Goal: Task Accomplishment & Management: Complete application form

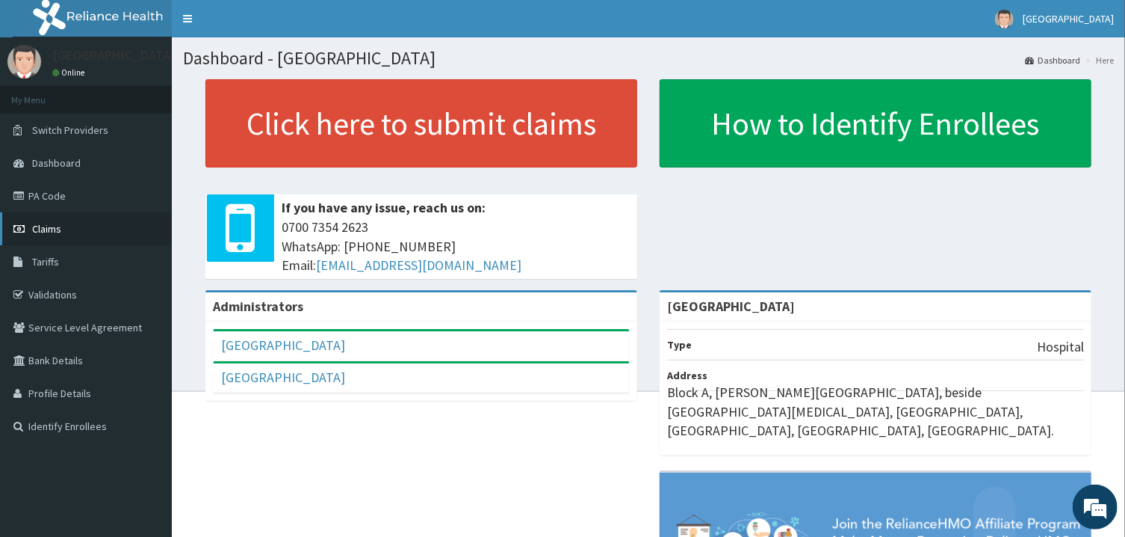
click at [59, 226] on span "Claims" at bounding box center [46, 228] width 29 height 13
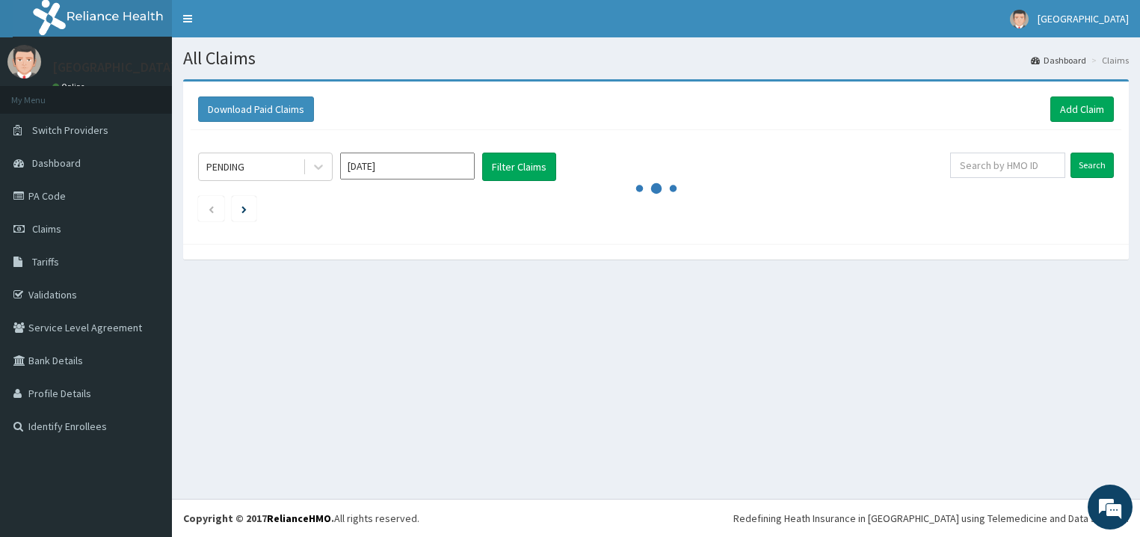
click at [1004, 163] on input "text" at bounding box center [1007, 164] width 115 height 25
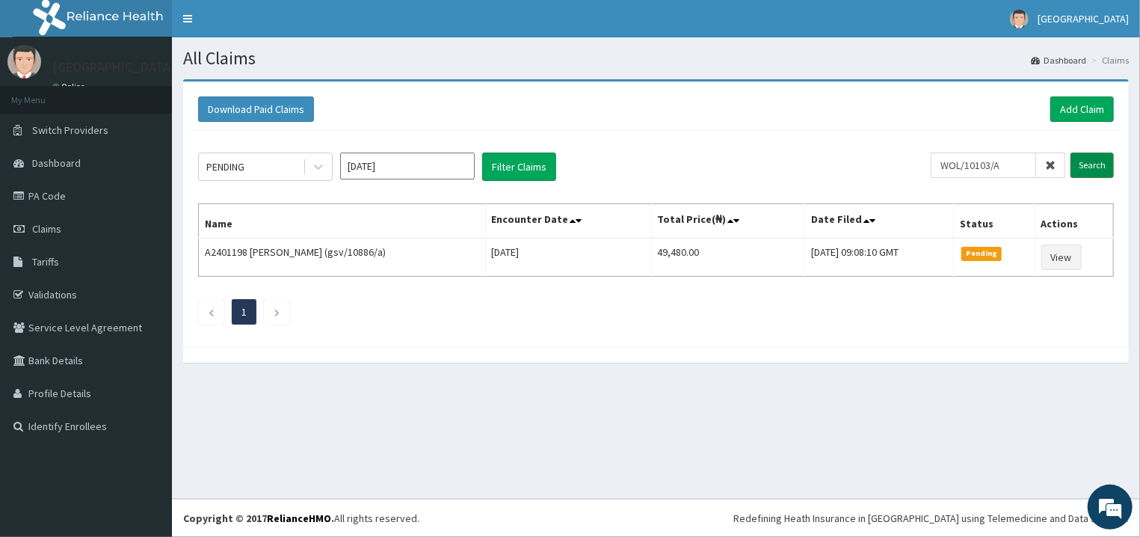
type input "WOL/10103/A"
click at [1092, 159] on input "Search" at bounding box center [1091, 164] width 43 height 25
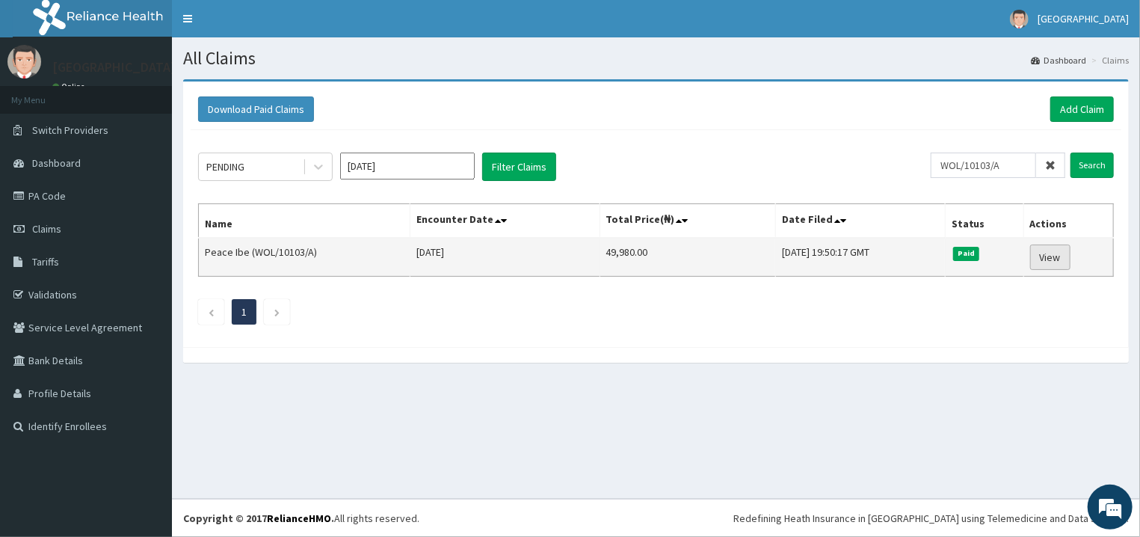
click at [1052, 258] on link "View" at bounding box center [1050, 256] width 40 height 25
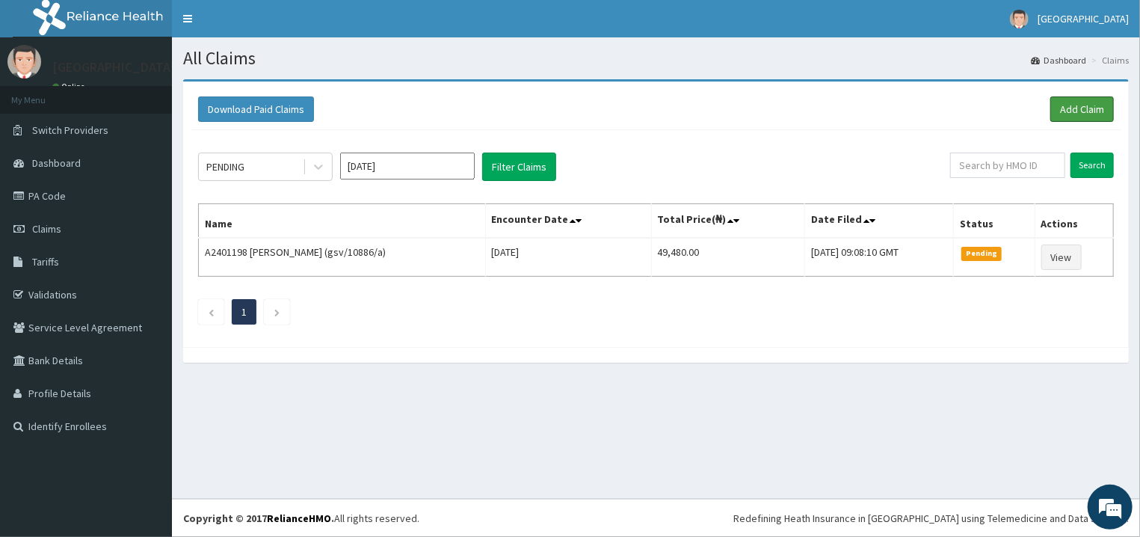
click at [1066, 108] on link "Add Claim" at bounding box center [1082, 108] width 64 height 25
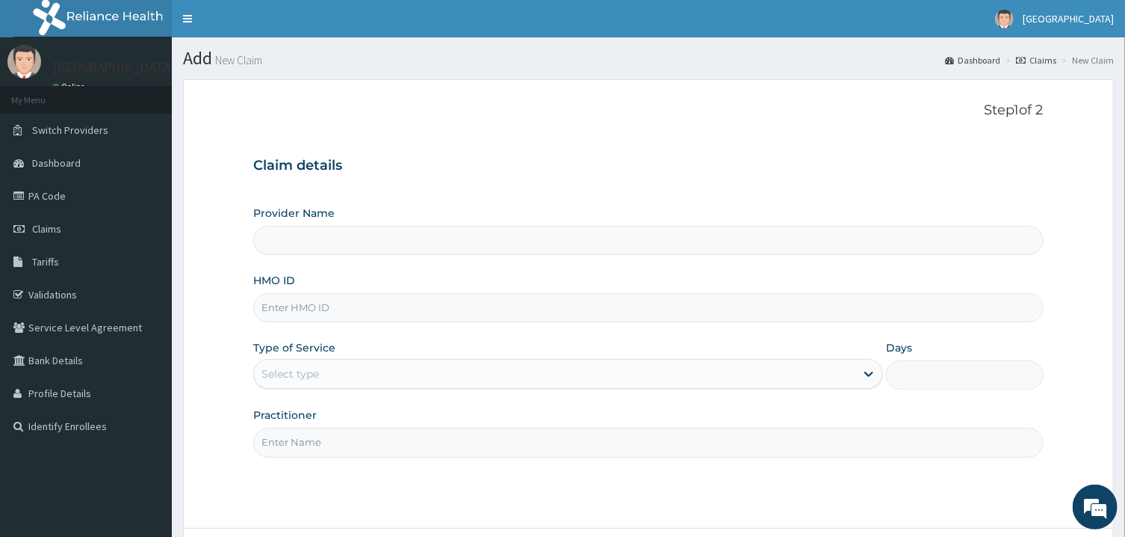
click at [297, 305] on input "HMO ID" at bounding box center [648, 307] width 790 height 29
type input "[GEOGRAPHIC_DATA]"
click at [286, 309] on input "HMO ID" at bounding box center [648, 307] width 790 height 29
type input "WOL/10103/A"
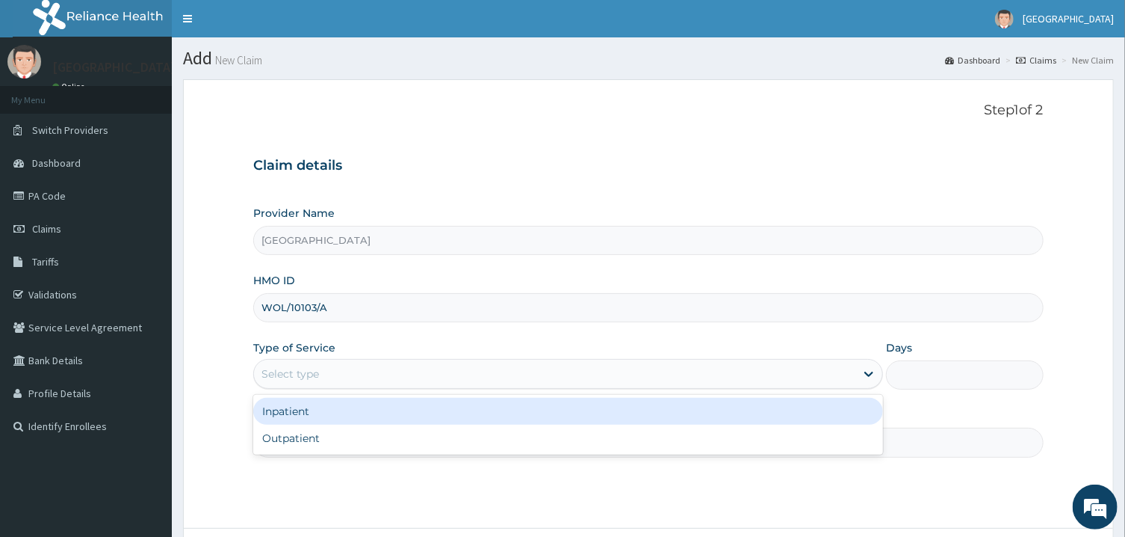
click at [297, 366] on div "Select type" at bounding box center [555, 374] width 602 height 24
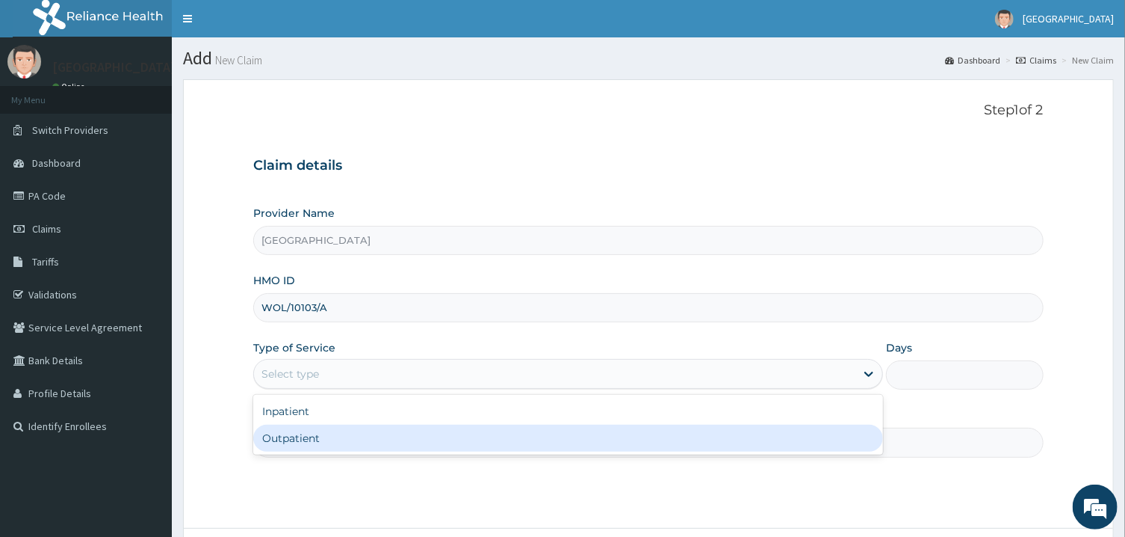
click at [298, 436] on div "Outpatient" at bounding box center [568, 437] width 630 height 27
type input "1"
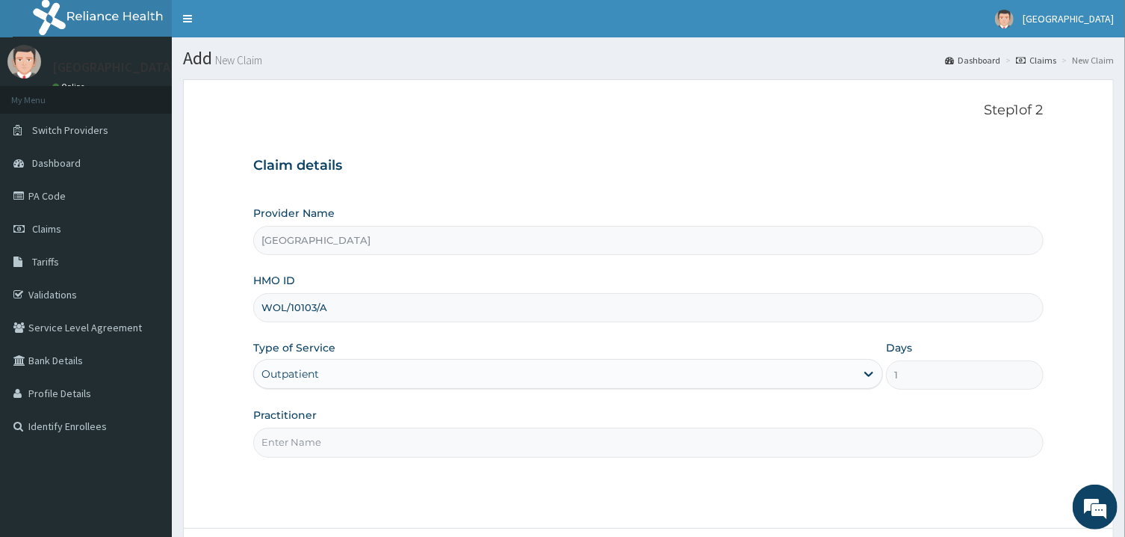
click at [298, 436] on input "Practitioner" at bounding box center [648, 441] width 790 height 29
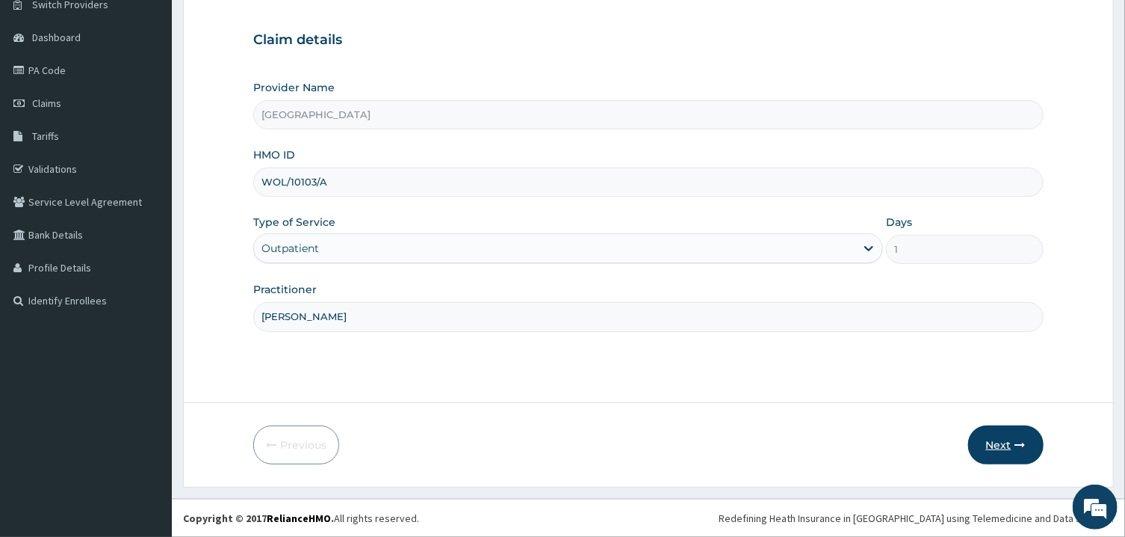
type input "PETER PRINCE"
click at [1032, 442] on button "Next" at bounding box center [1005, 444] width 75 height 39
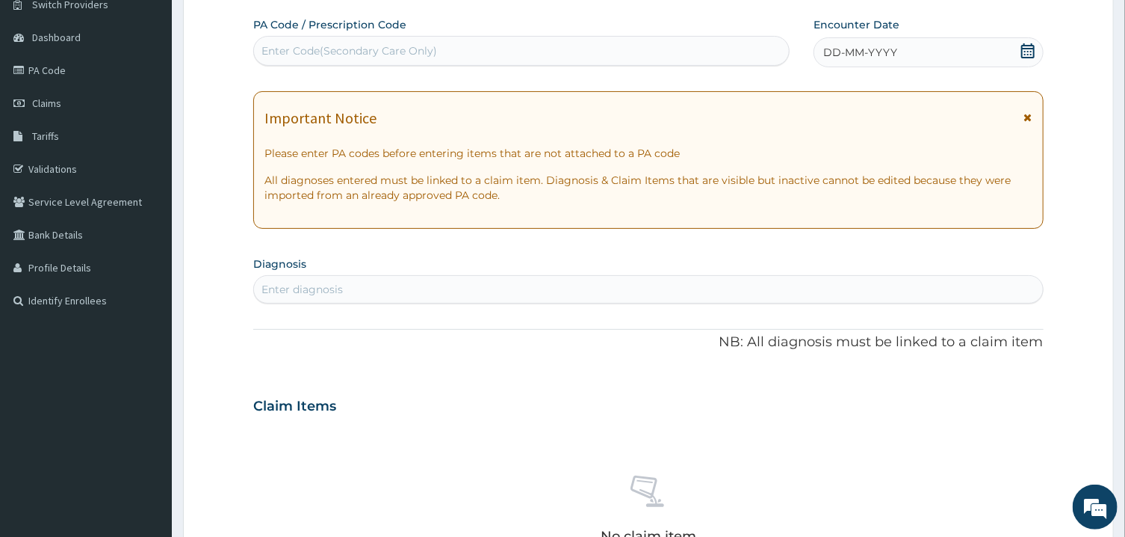
click at [1024, 46] on icon at bounding box center [1028, 50] width 15 height 15
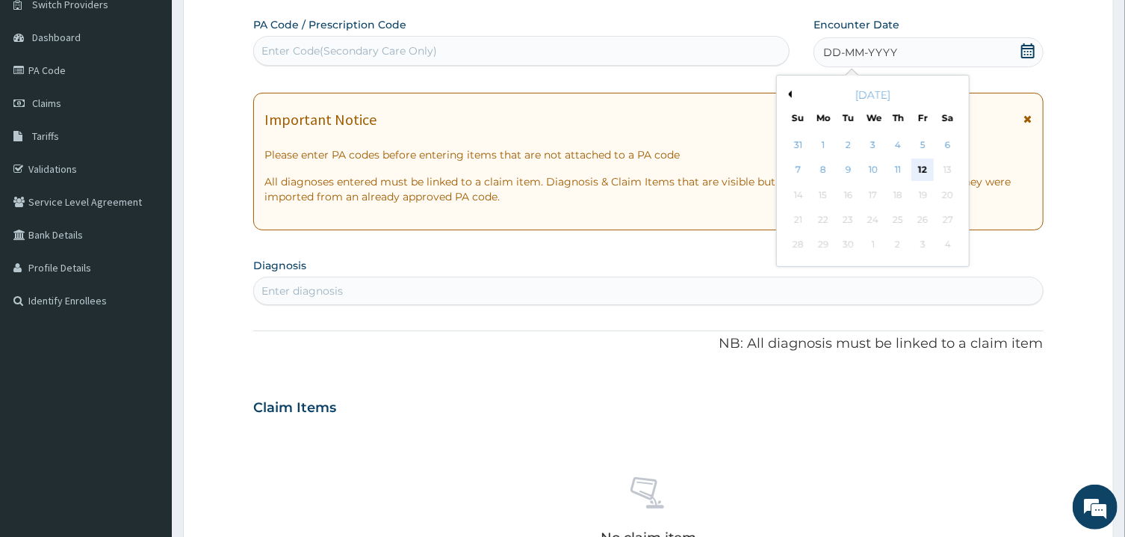
click at [929, 173] on div "12" at bounding box center [923, 170] width 22 height 22
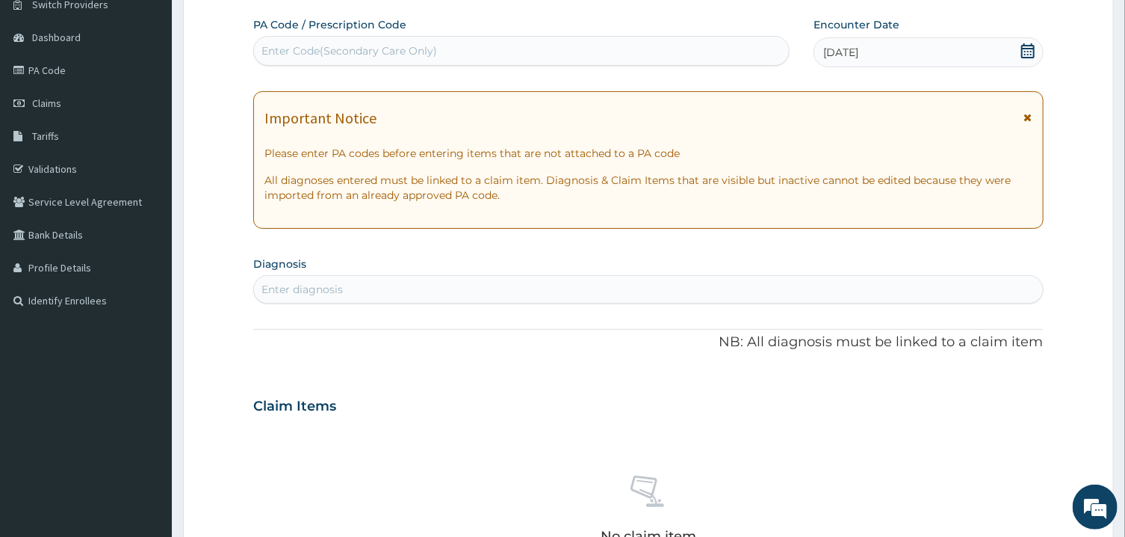
click at [377, 266] on section "Diagnosis Enter diagnosis" at bounding box center [648, 278] width 790 height 51
click at [386, 289] on div "Enter diagnosis" at bounding box center [648, 289] width 788 height 24
type input "MALARIA"
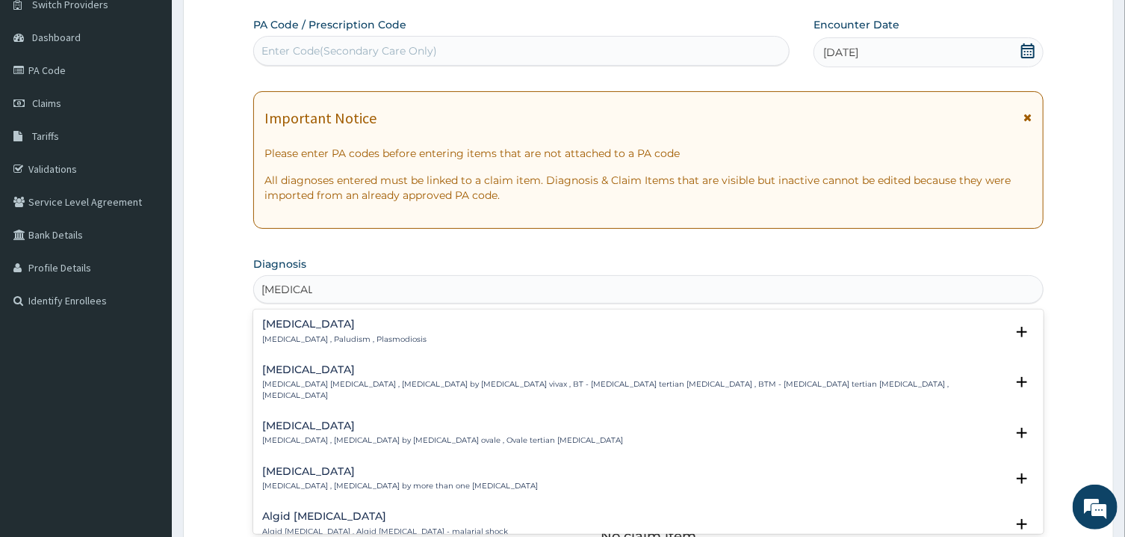
click at [308, 324] on h4 "Malaria" at bounding box center [344, 323] width 164 height 11
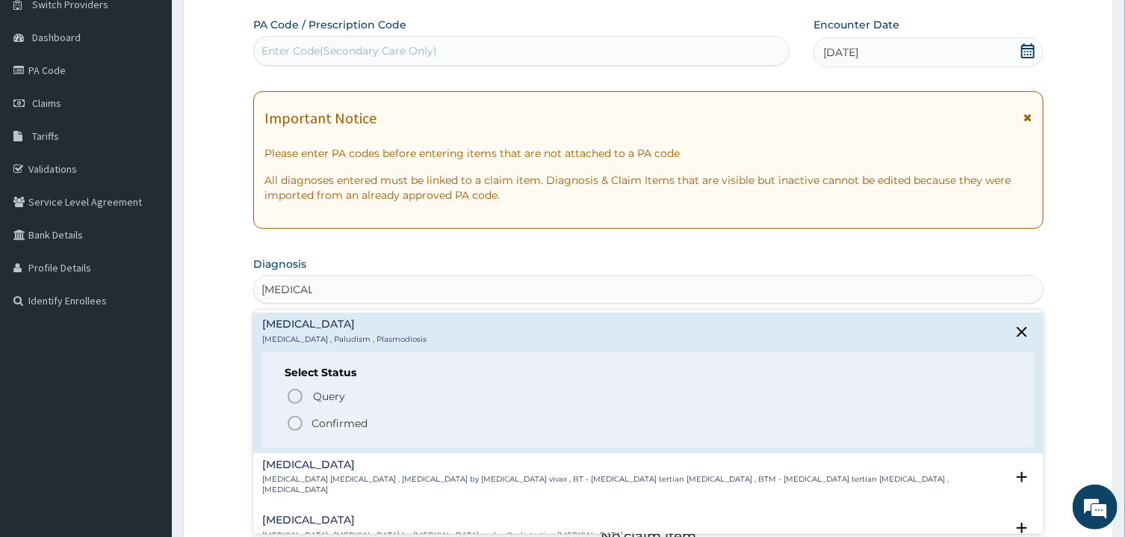
click at [297, 426] on icon "status option filled" at bounding box center [295, 423] width 18 height 18
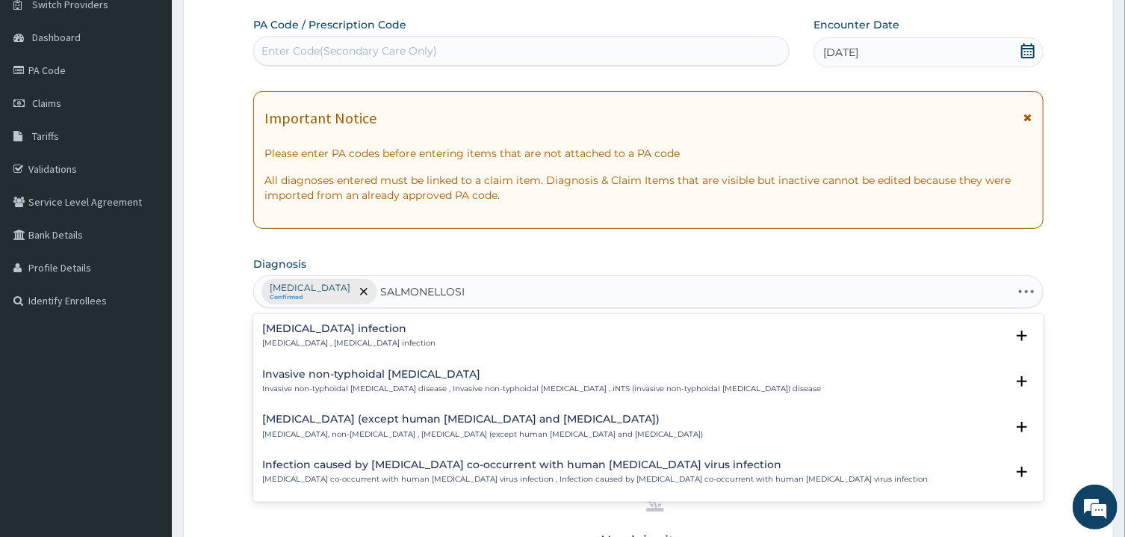
type input "SALMONELLOSIS"
click at [312, 339] on p "Salmonellosis , Salmonella infection" at bounding box center [348, 343] width 173 height 10
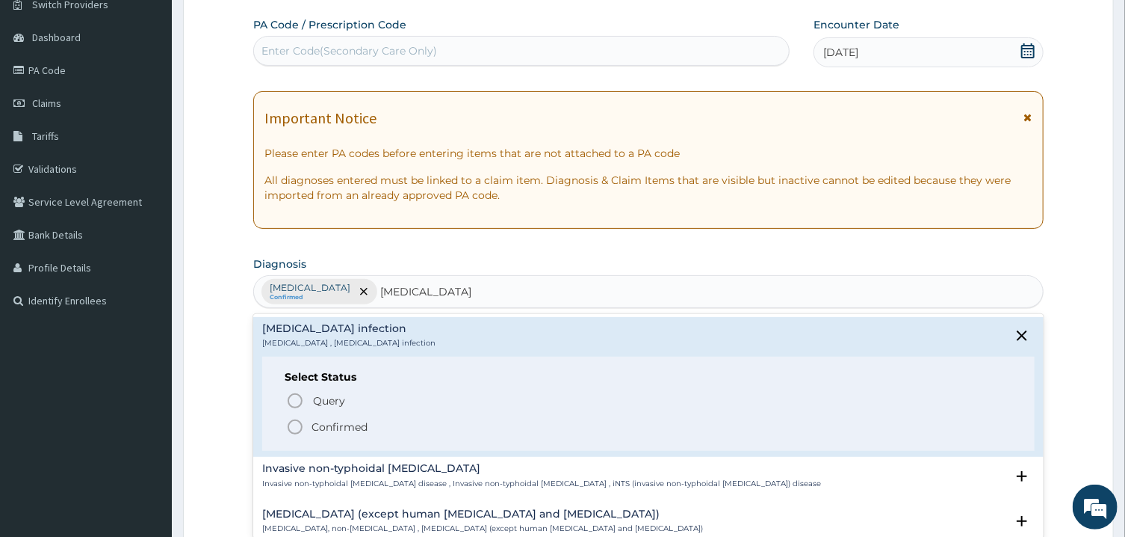
click at [295, 429] on icon "status option filled" at bounding box center [295, 427] width 18 height 18
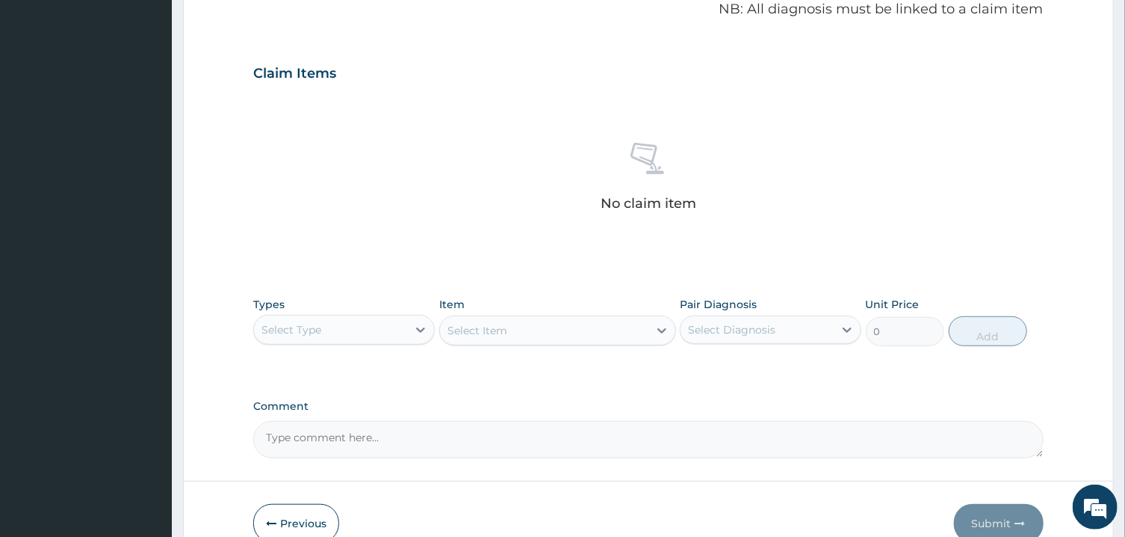
scroll to position [541, 0]
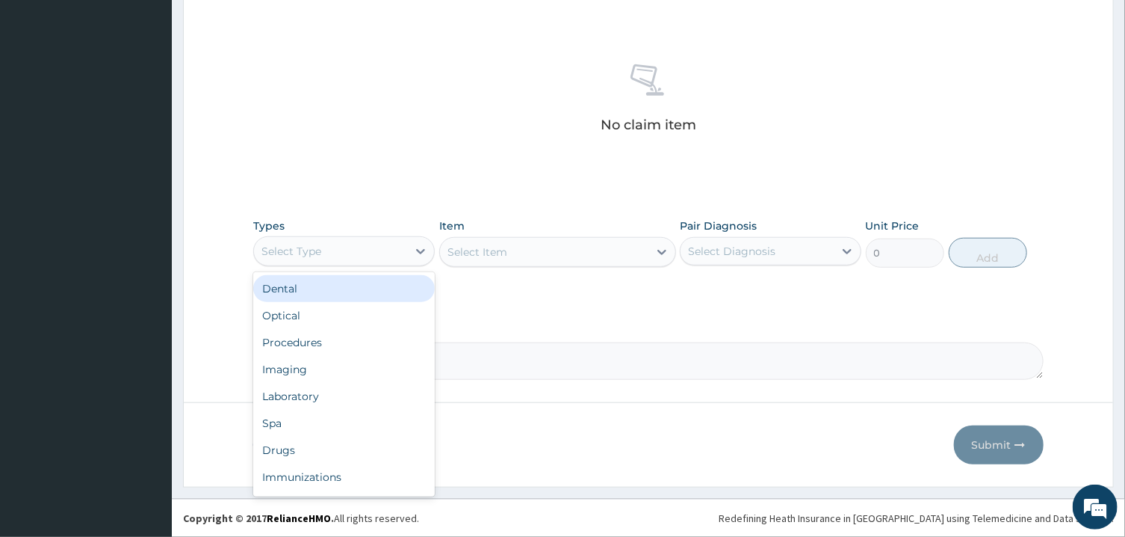
click at [386, 262] on div "Select Type" at bounding box center [330, 251] width 153 height 24
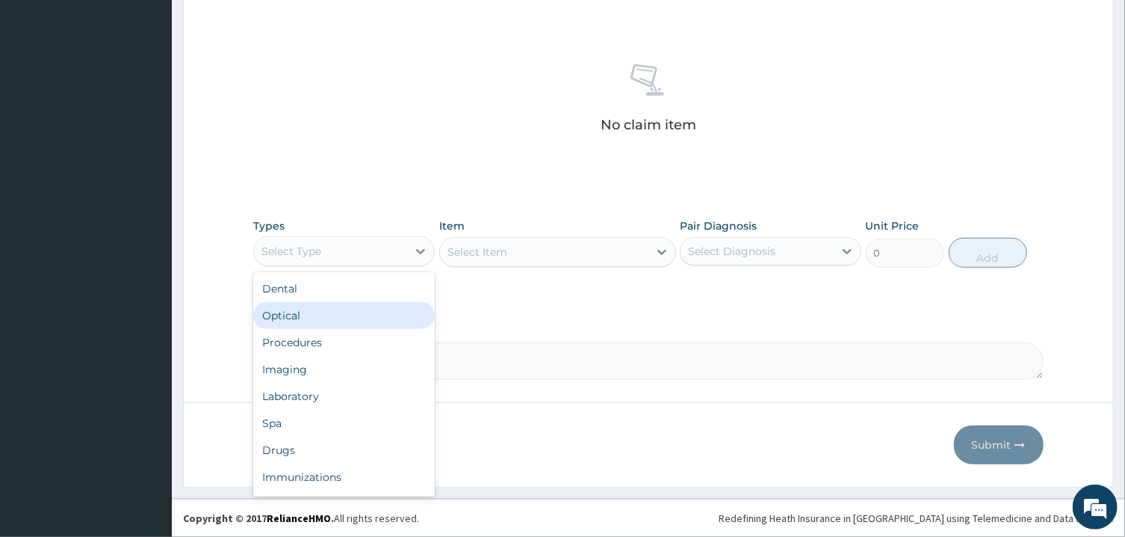
scroll to position [31, 0]
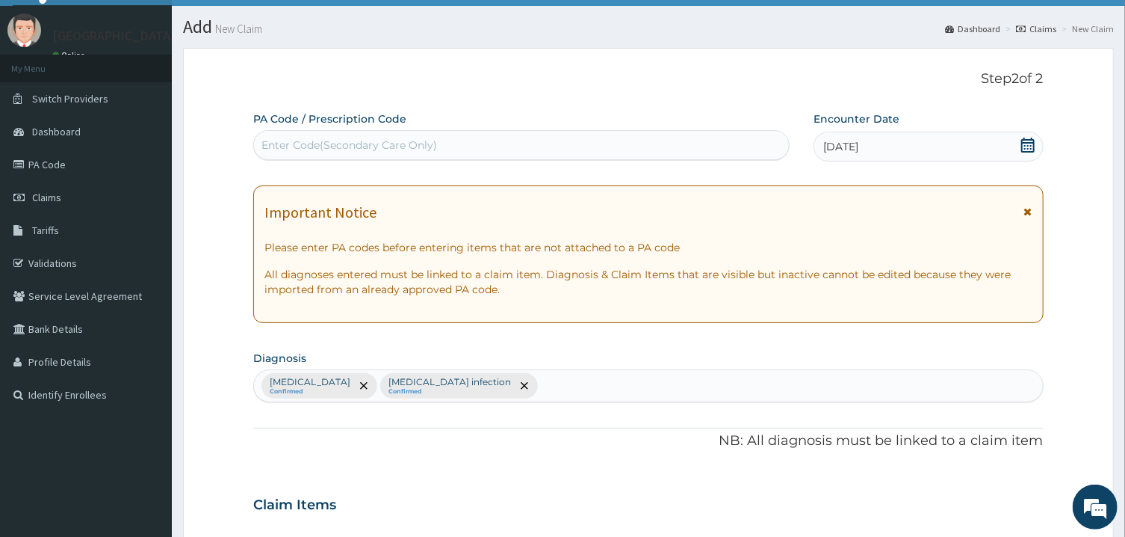
click at [521, 396] on div "Malaria Confirmed Salmonella infection Confirmed" at bounding box center [648, 385] width 788 height 31
type input "SEPSIS"
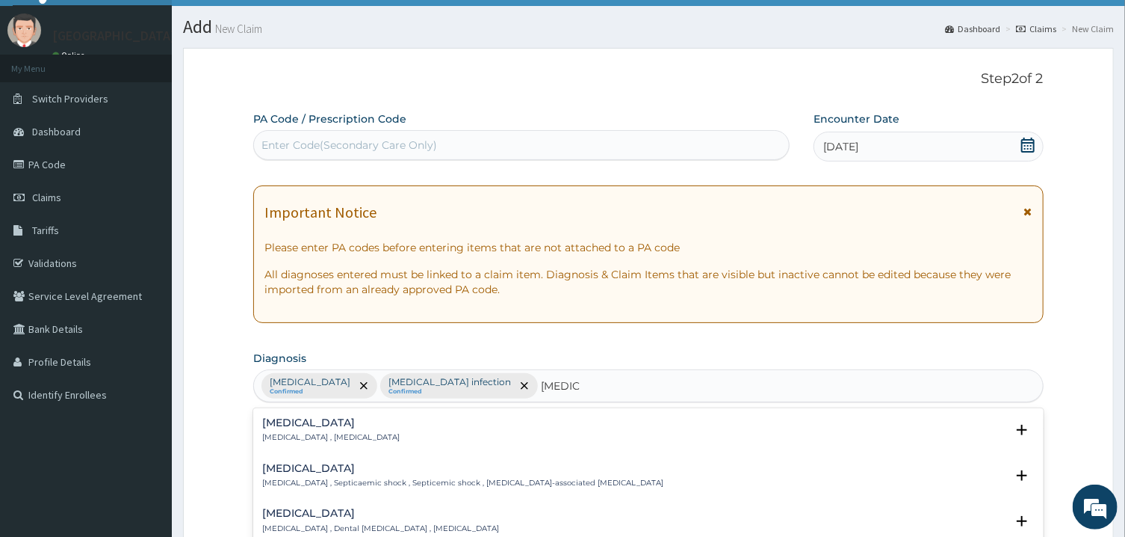
click at [291, 422] on h4 "Sepsis" at bounding box center [330, 422] width 137 height 11
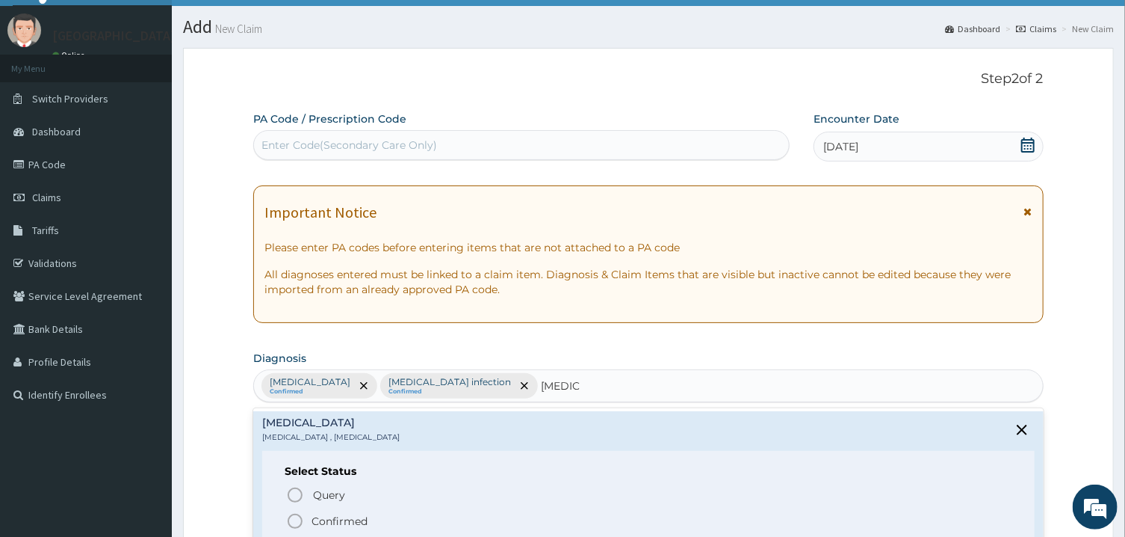
click at [295, 515] on circle "status option filled" at bounding box center [294, 520] width 13 height 13
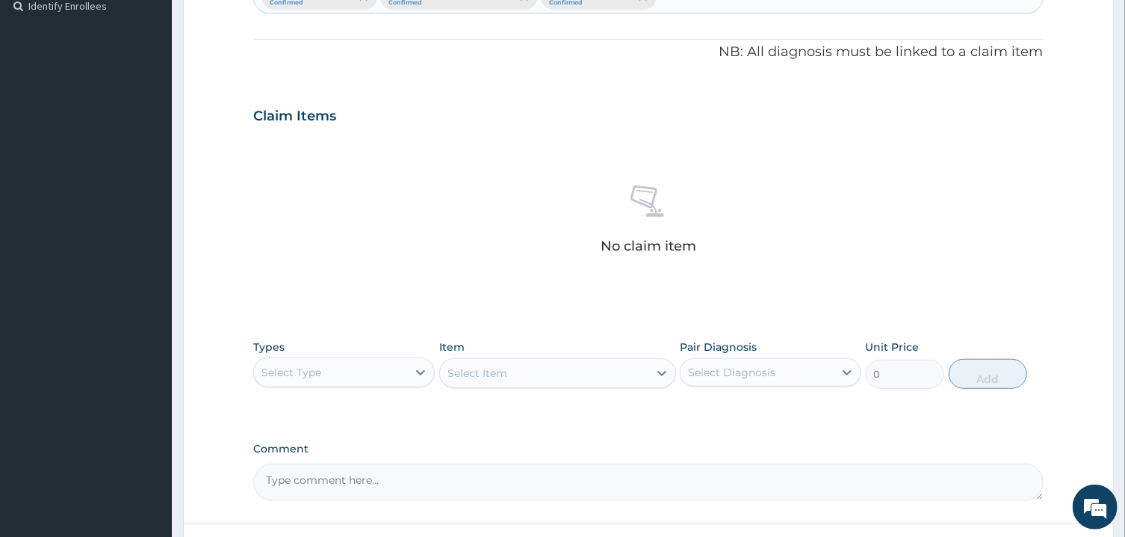
scroll to position [541, 0]
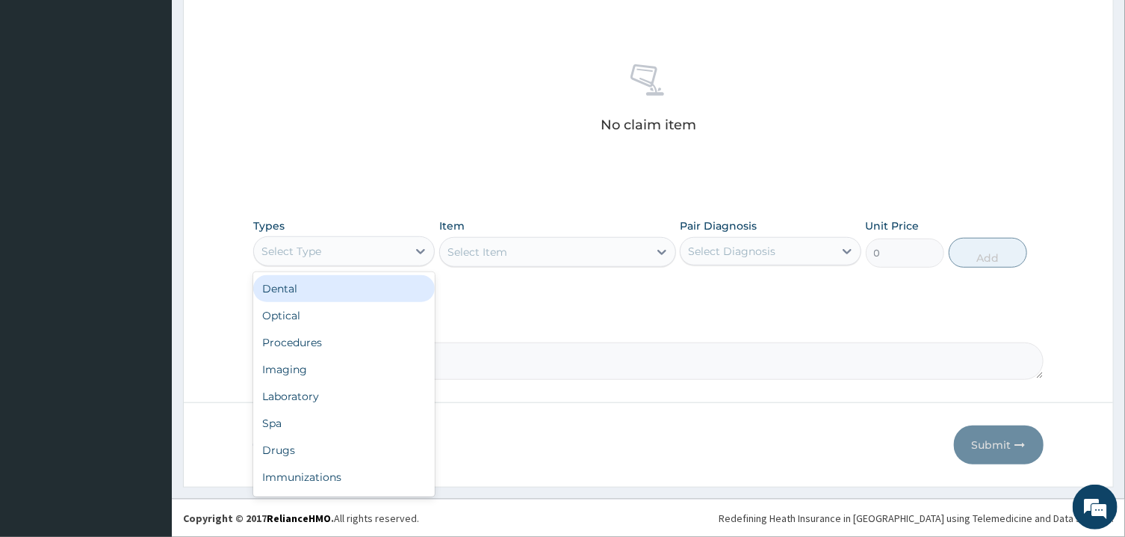
click at [395, 257] on div "Select Type" at bounding box center [330, 251] width 153 height 24
type input "P"
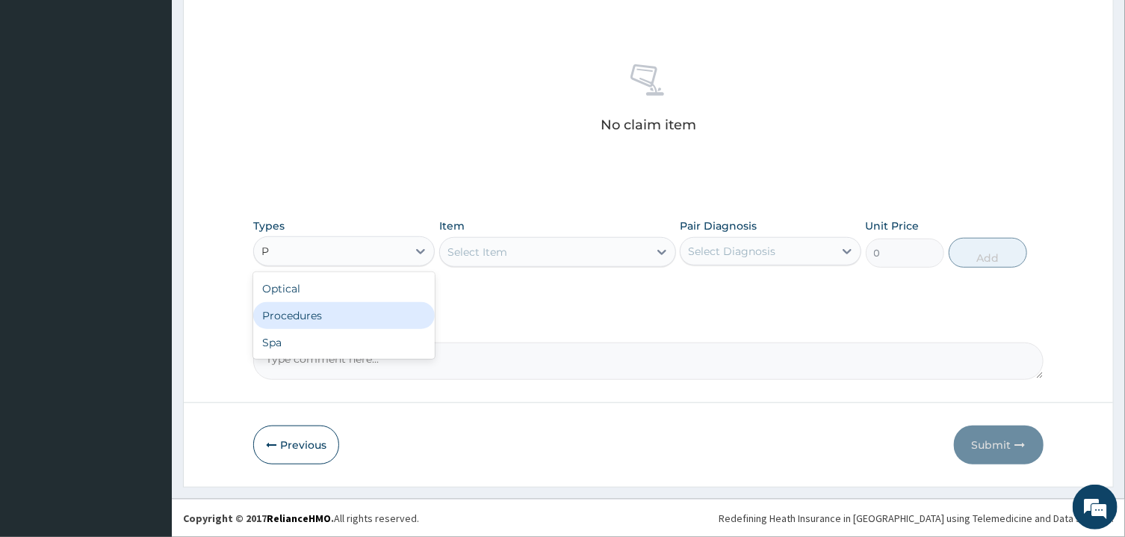
click at [389, 306] on div "Procedures" at bounding box center [344, 315] width 182 height 27
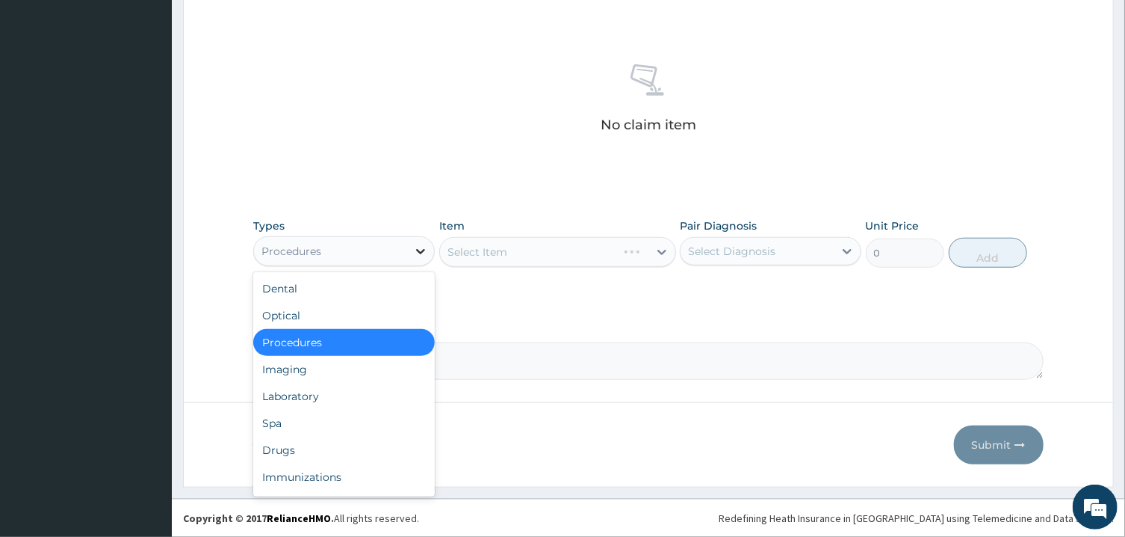
click at [409, 247] on div at bounding box center [420, 251] width 27 height 27
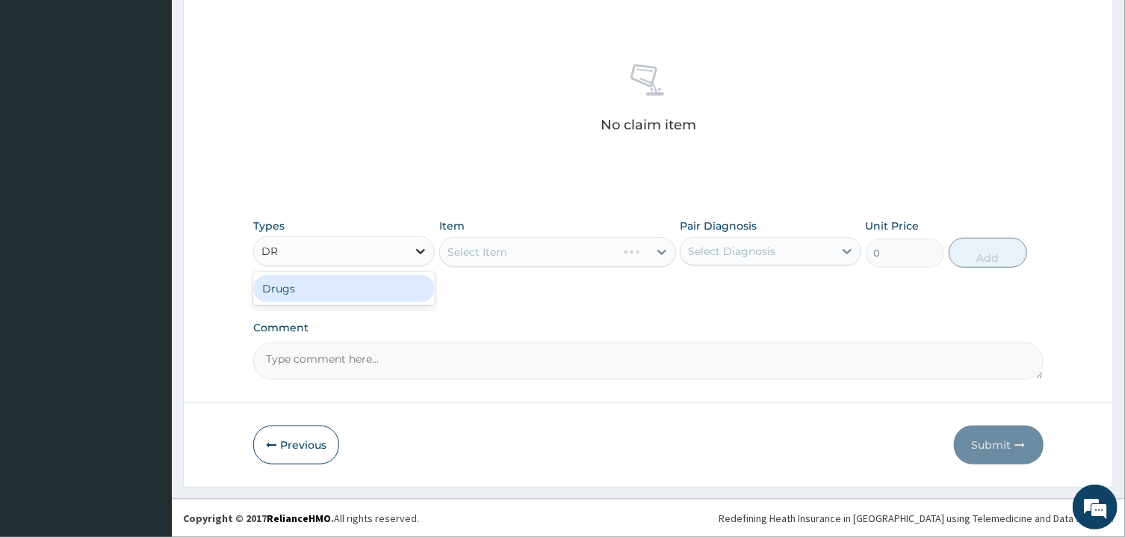
type input "DRU"
click at [407, 282] on div "Drugs" at bounding box center [344, 288] width 182 height 27
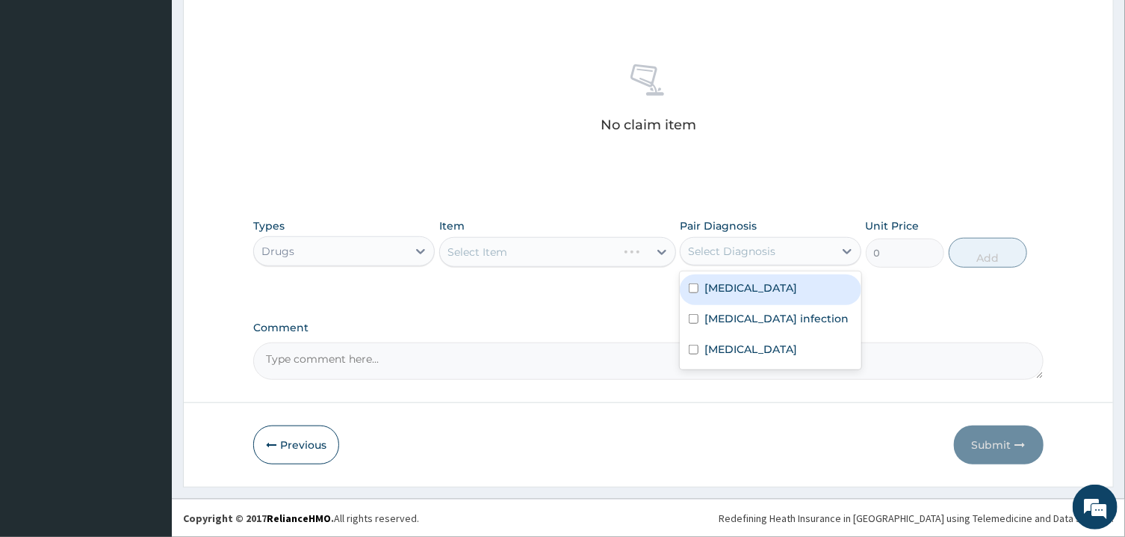
click at [717, 257] on div "Select Diagnosis" at bounding box center [731, 251] width 87 height 15
click at [729, 291] on label "Malaria" at bounding box center [751, 287] width 93 height 15
checkbox input "true"
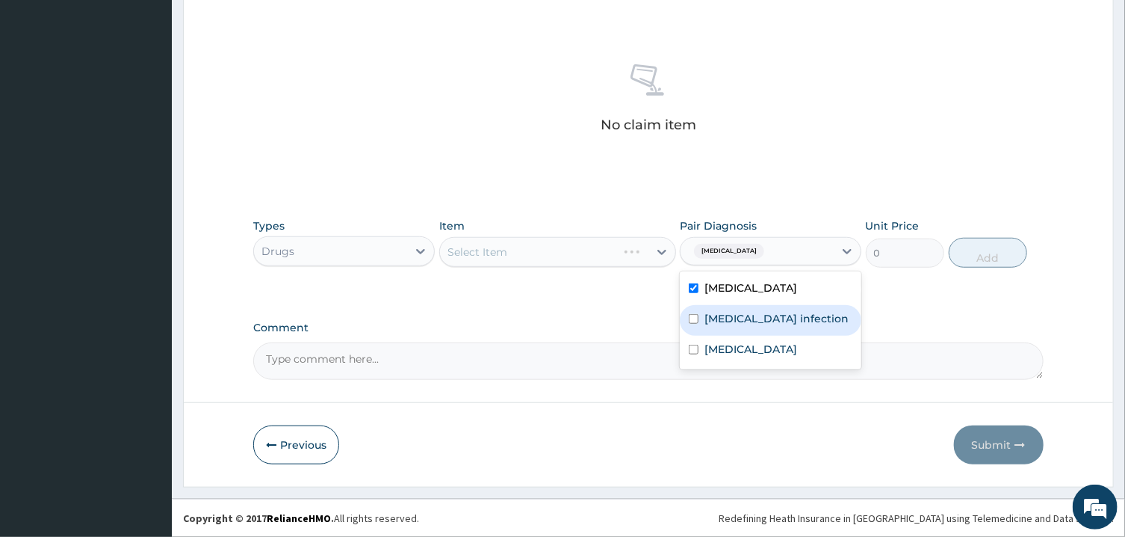
click at [738, 312] on label "Salmonella infection" at bounding box center [777, 318] width 144 height 15
click at [762, 316] on label "Salmonella infection" at bounding box center [777, 318] width 144 height 15
checkbox input "false"
click at [654, 253] on div at bounding box center [662, 251] width 27 height 27
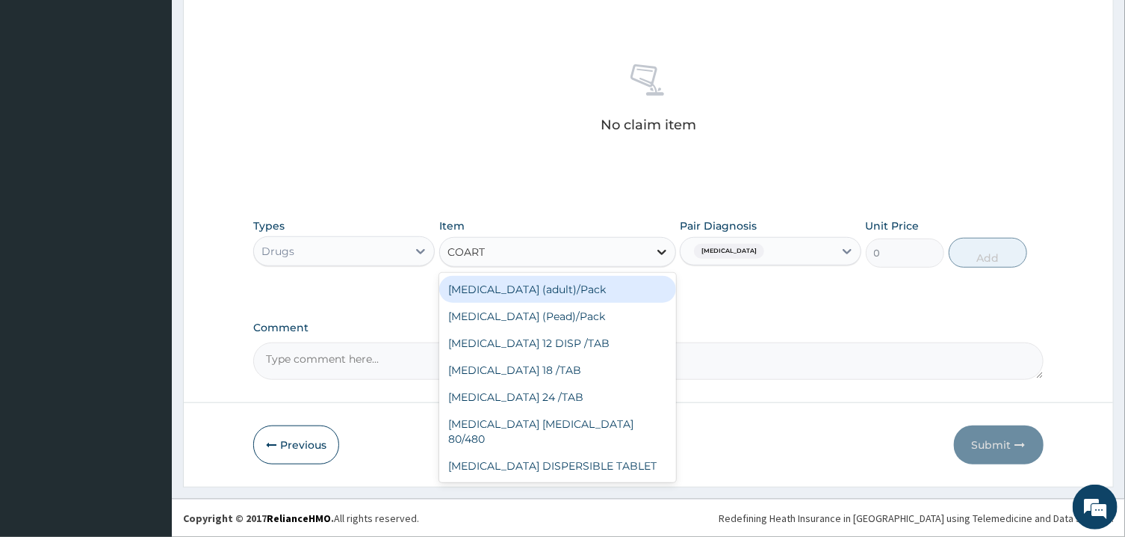
type input "COARTE"
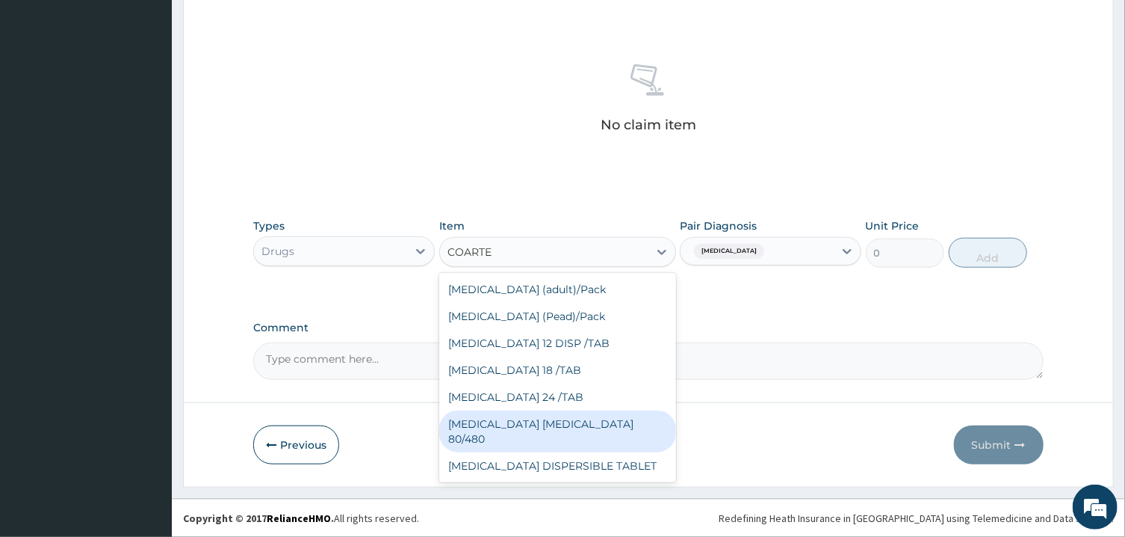
click at [624, 423] on div "COARTEM D TAB 80/480" at bounding box center [557, 431] width 237 height 42
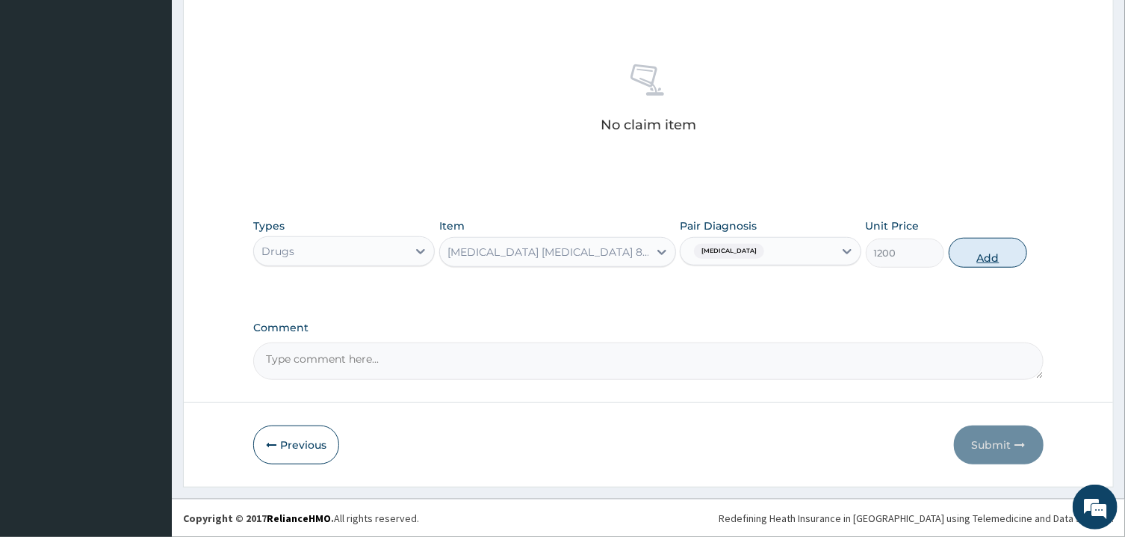
click at [995, 255] on button "Add" at bounding box center [988, 253] width 79 height 30
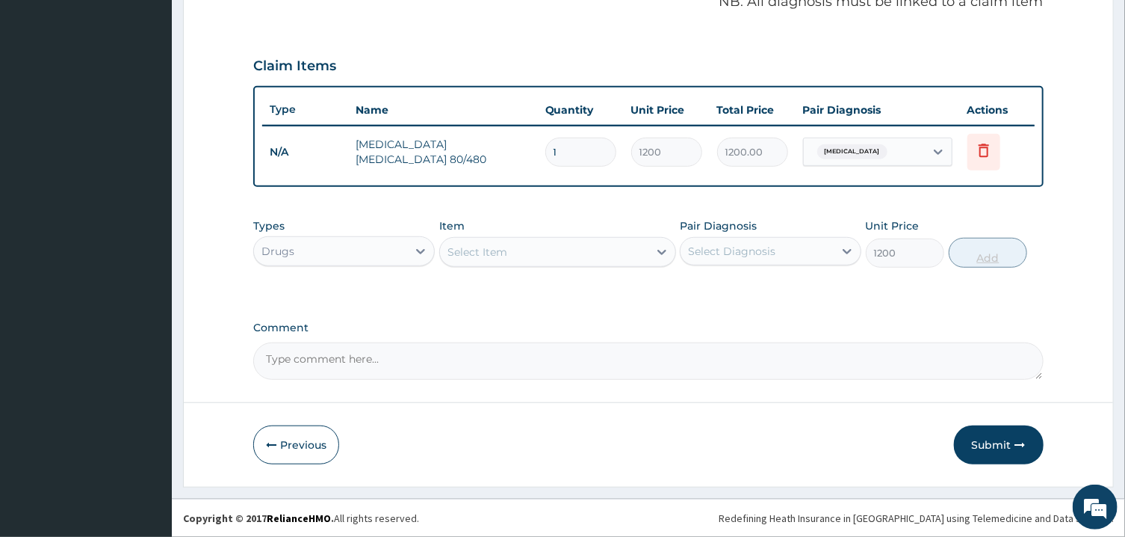
type input "0"
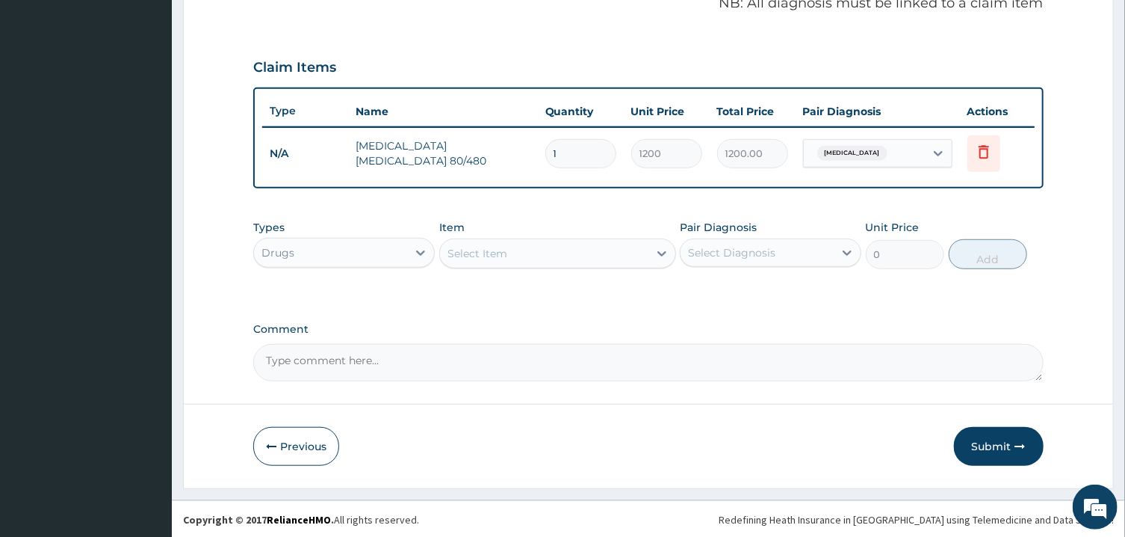
click at [531, 249] on div "Select Item" at bounding box center [544, 253] width 208 height 24
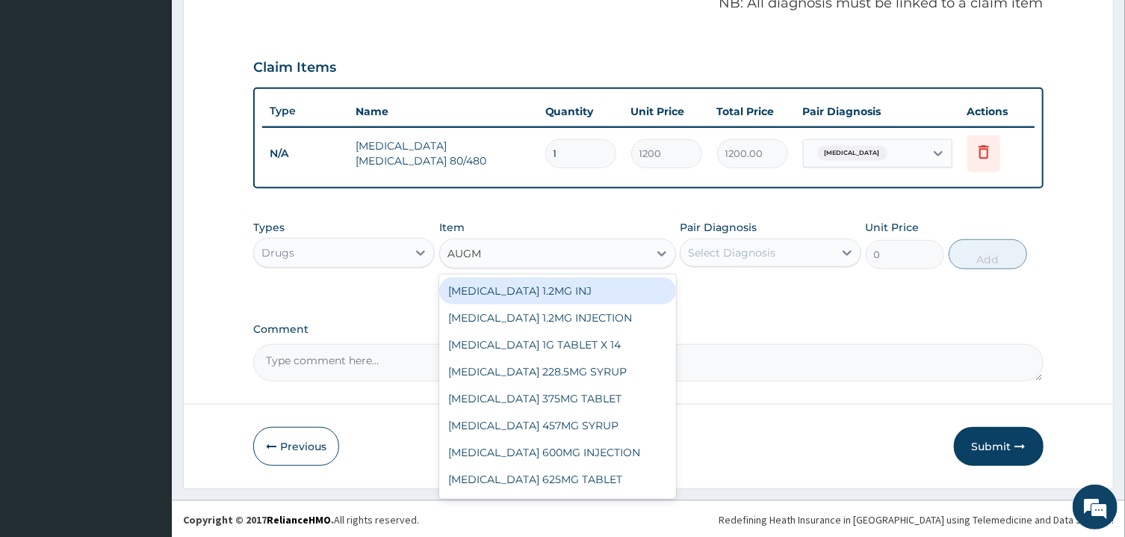
type input "AUG"
click at [542, 289] on div "AUGLOCEF 625MG" at bounding box center [557, 290] width 237 height 27
type input "900"
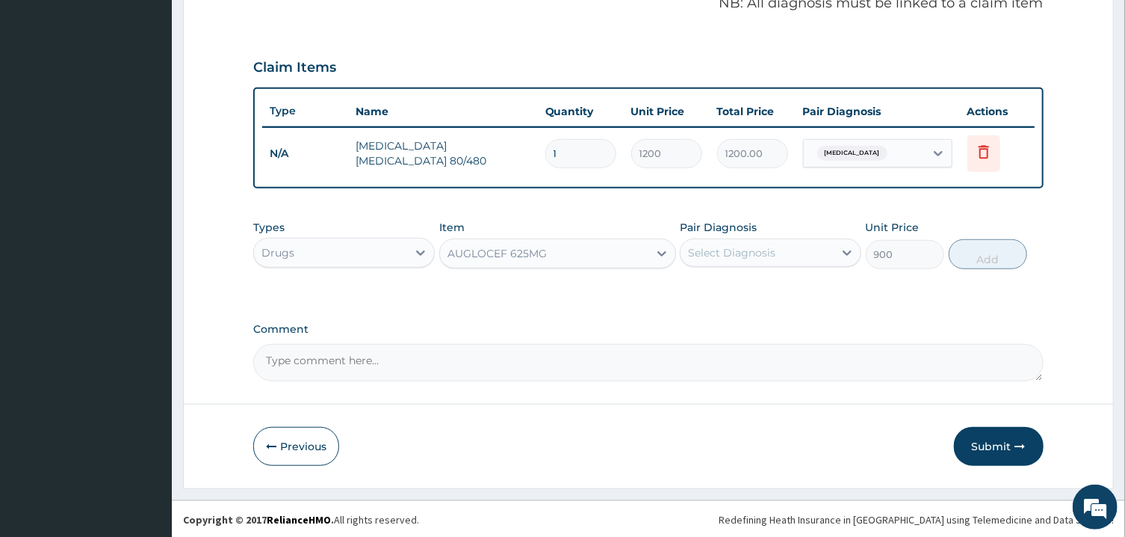
click at [798, 247] on div "Select Diagnosis" at bounding box center [757, 253] width 153 height 24
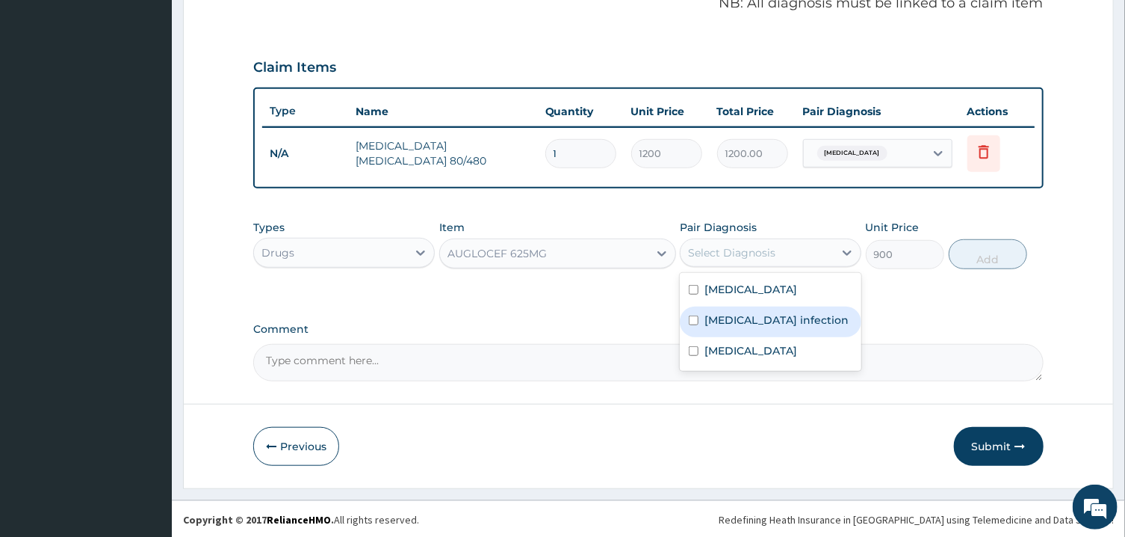
click at [808, 321] on label "Salmonella infection" at bounding box center [777, 319] width 144 height 15
checkbox input "true"
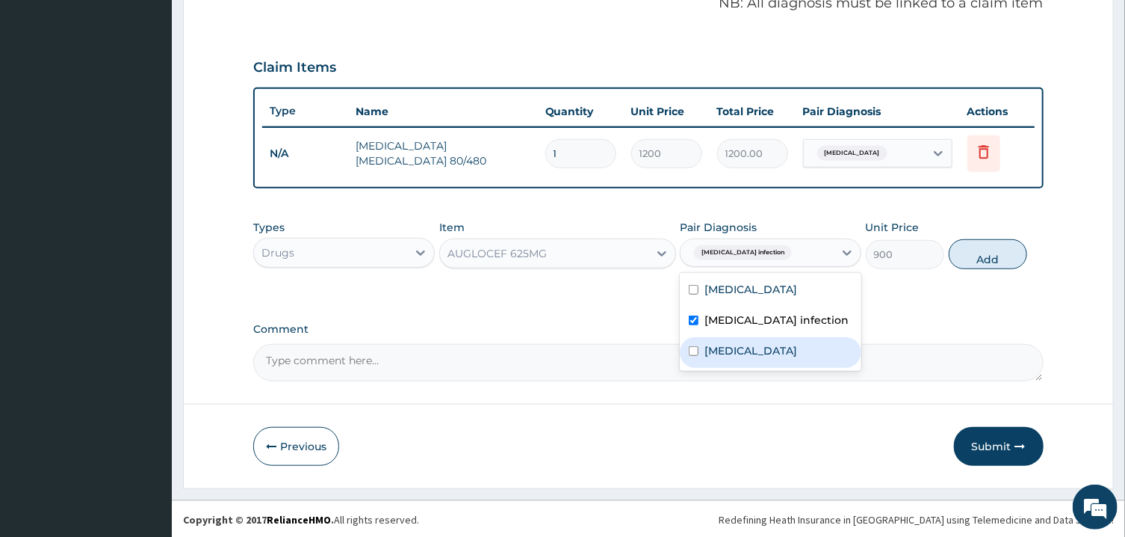
click at [827, 337] on div "Sepsis" at bounding box center [771, 352] width 182 height 31
checkbox input "true"
click at [993, 250] on button "Add" at bounding box center [988, 254] width 79 height 30
type input "0"
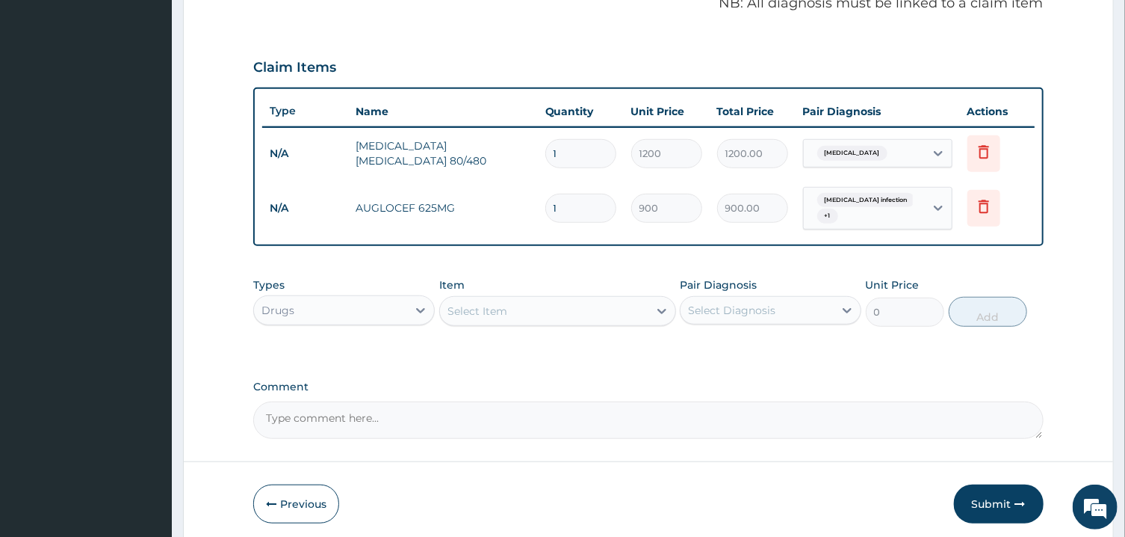
click at [596, 305] on div "Select Item" at bounding box center [544, 311] width 208 height 24
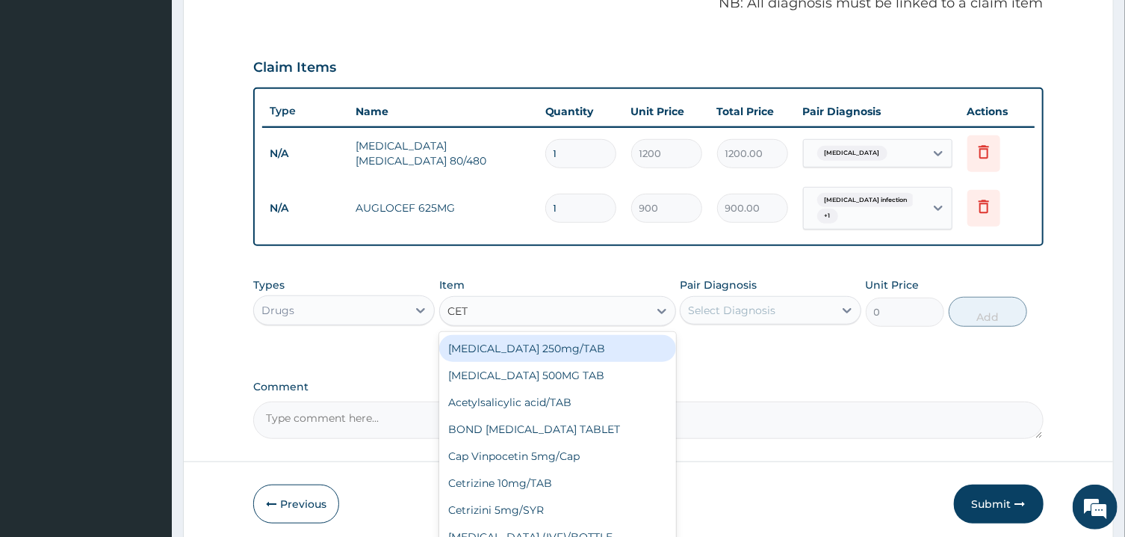
type input "CETR"
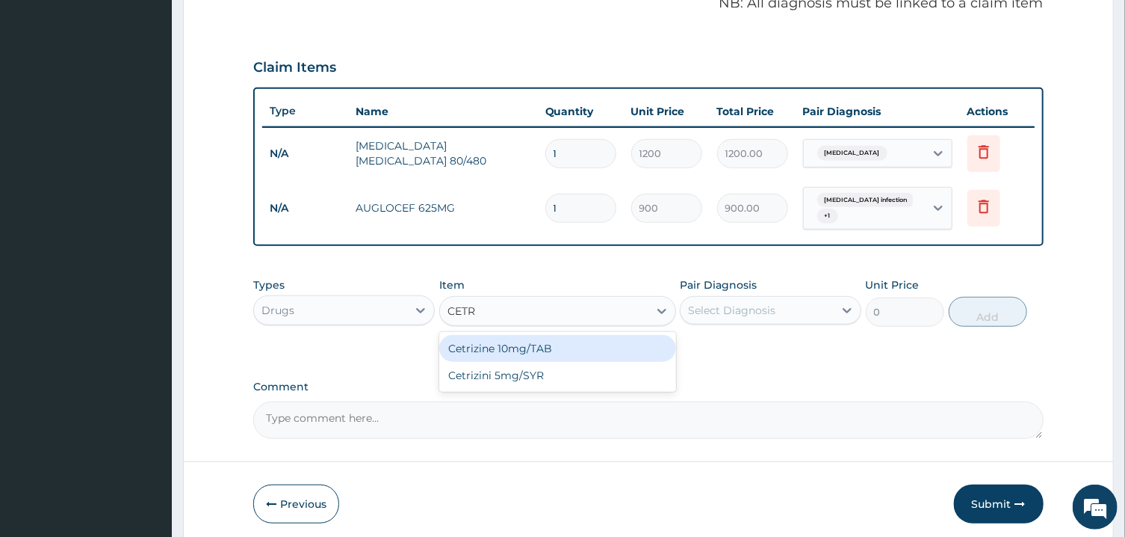
click at [593, 345] on div "Cetrizine 10mg/TAB" at bounding box center [557, 348] width 237 height 27
type input "300"
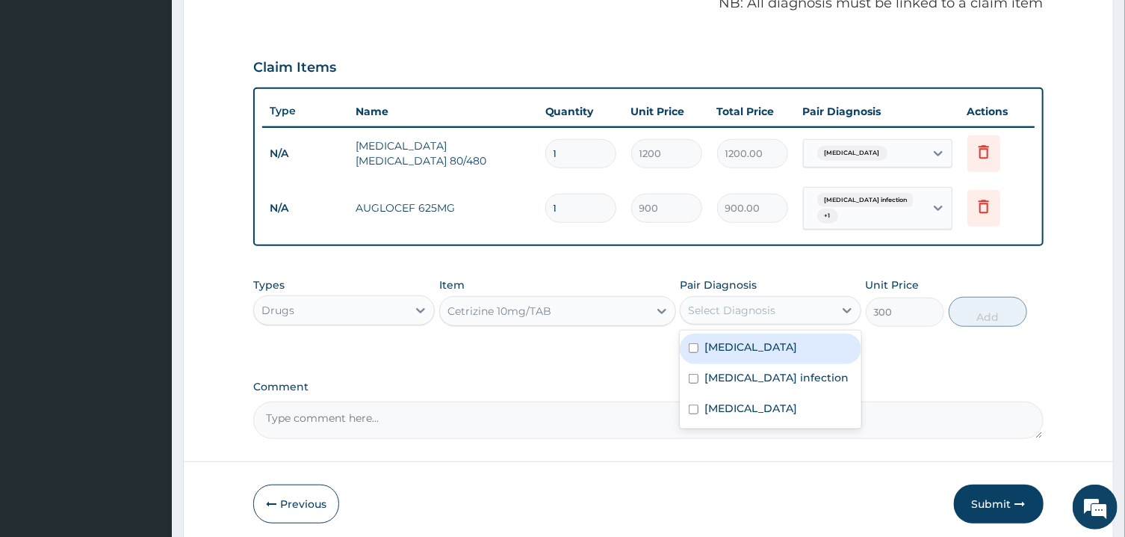
click at [752, 296] on div "Select Diagnosis" at bounding box center [771, 310] width 182 height 28
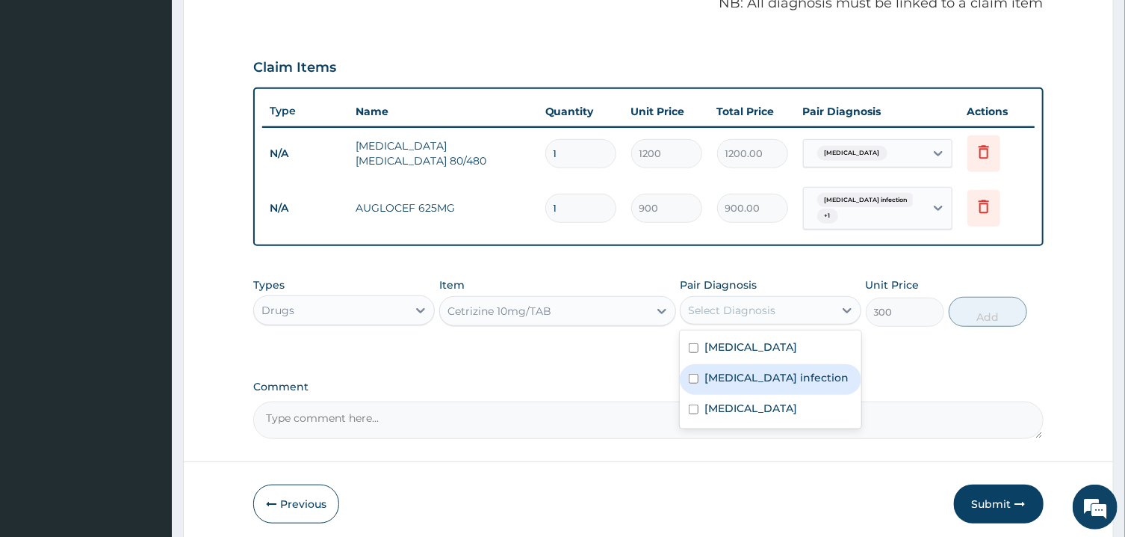
click at [784, 374] on label "Salmonella infection" at bounding box center [777, 377] width 144 height 15
checkbox input "true"
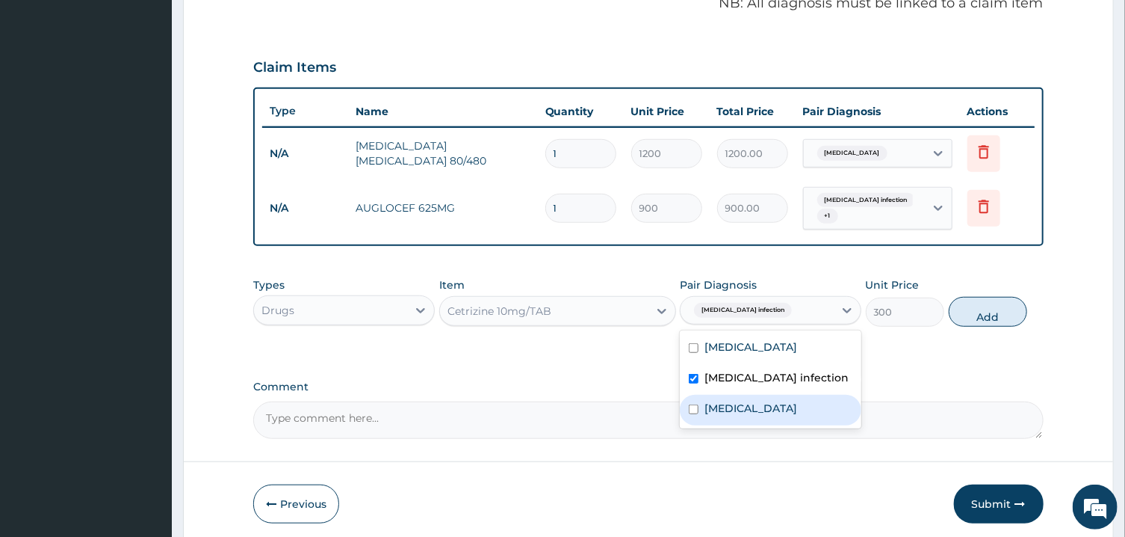
click at [789, 402] on div "Sepsis" at bounding box center [771, 410] width 182 height 31
checkbox input "true"
click at [794, 372] on label "Salmonella infection" at bounding box center [777, 377] width 144 height 15
checkbox input "false"
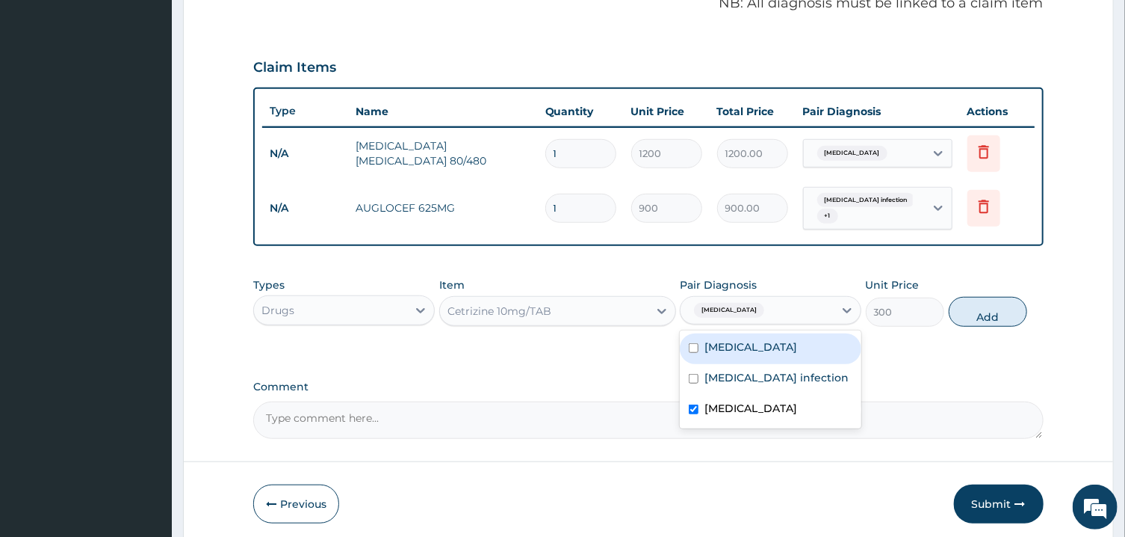
click at [990, 326] on div "Types Drugs Item Cetrizine 10mg/TAB Pair Diagnosis option Salmonella infection,…" at bounding box center [648, 302] width 790 height 64
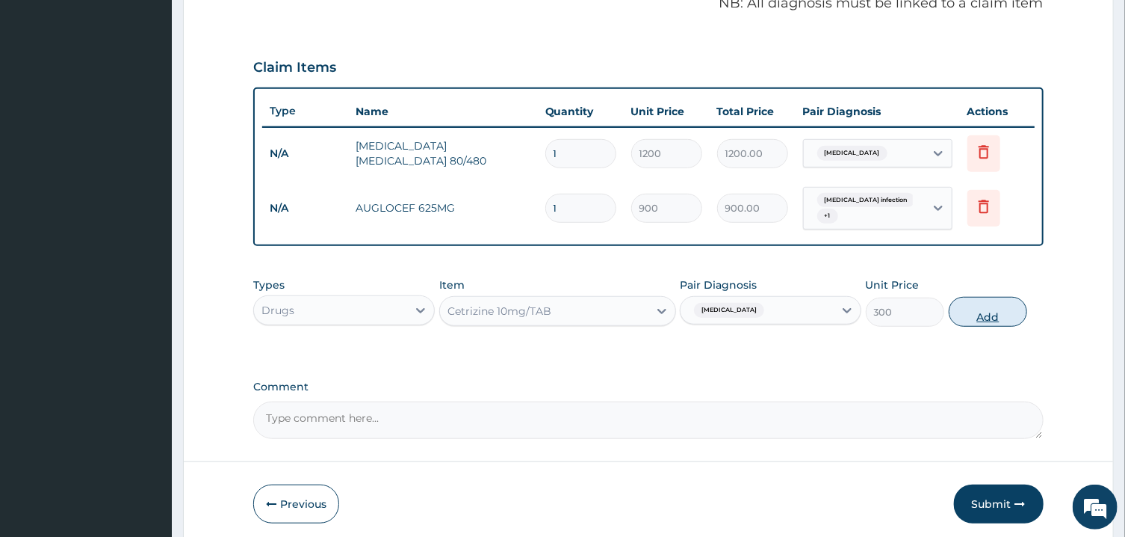
click at [987, 309] on button "Add" at bounding box center [988, 312] width 79 height 30
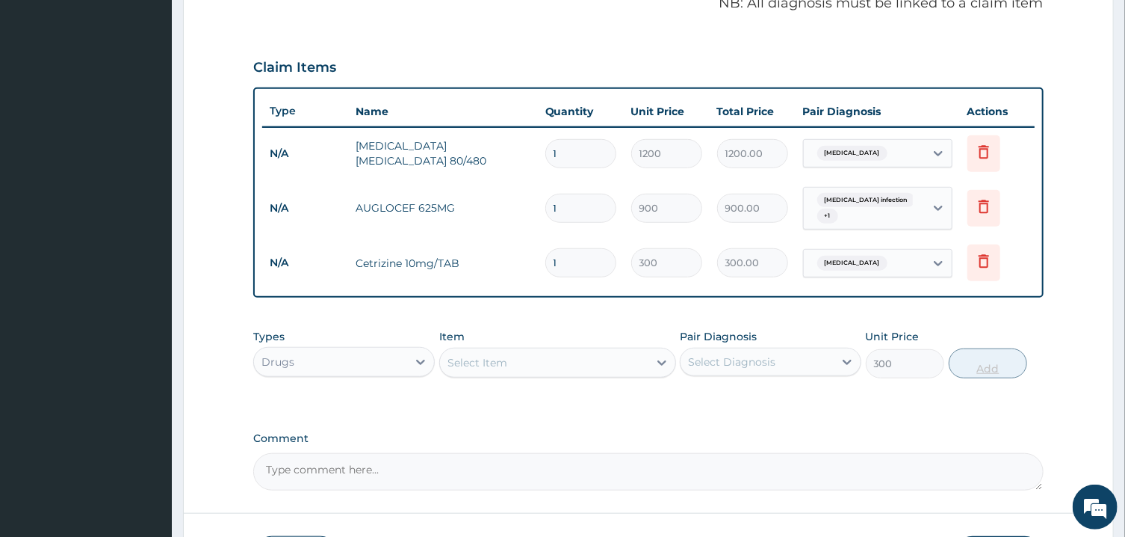
type input "0"
click at [492, 348] on div "Select Item" at bounding box center [557, 362] width 237 height 30
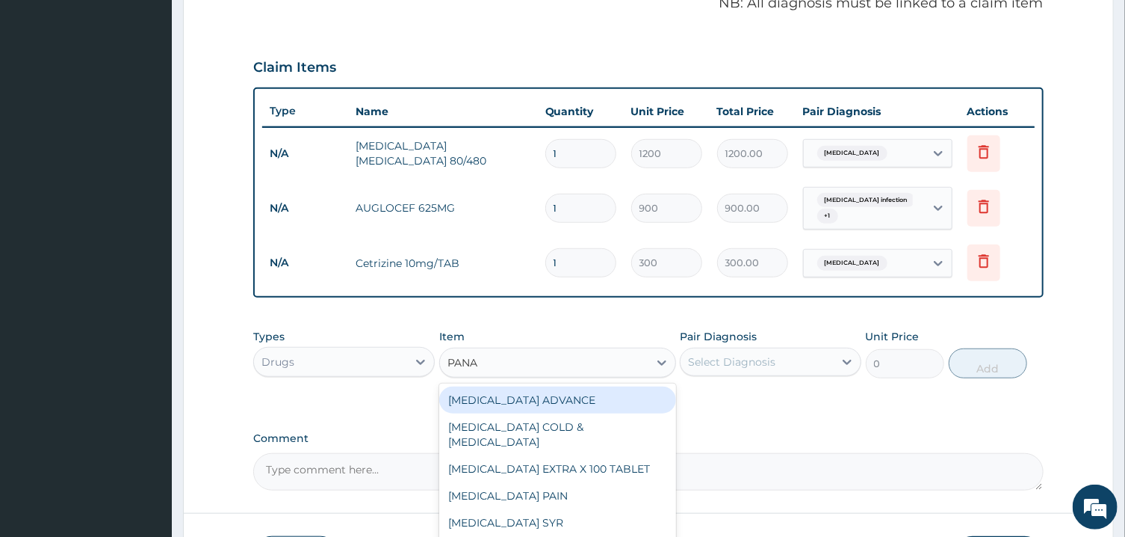
type input "PANAD"
click at [555, 402] on div "PANADOL ADVANCE" at bounding box center [557, 399] width 237 height 27
type input "90"
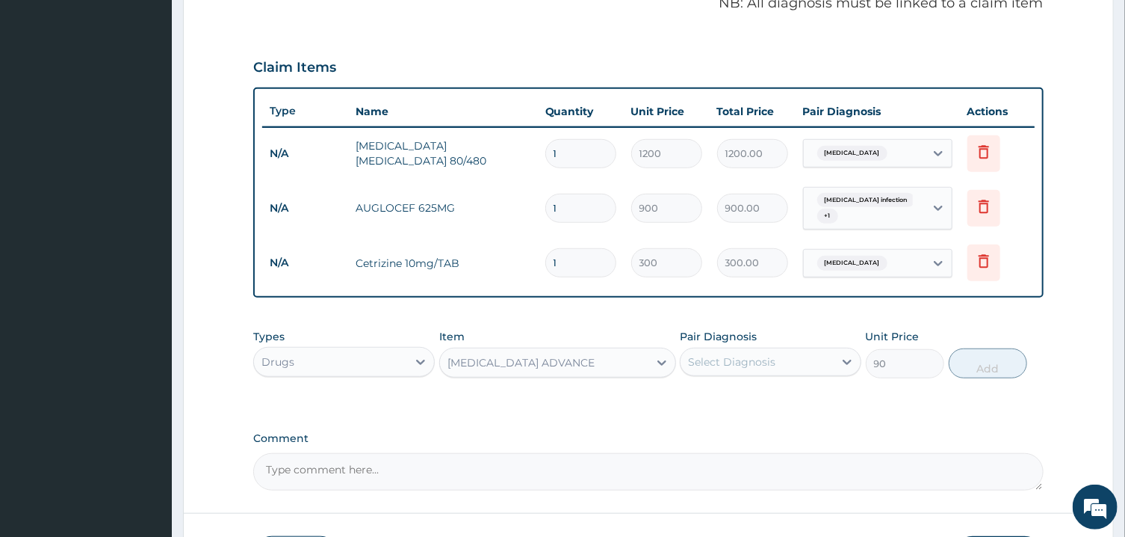
click at [731, 367] on div "Select Diagnosis" at bounding box center [731, 361] width 87 height 15
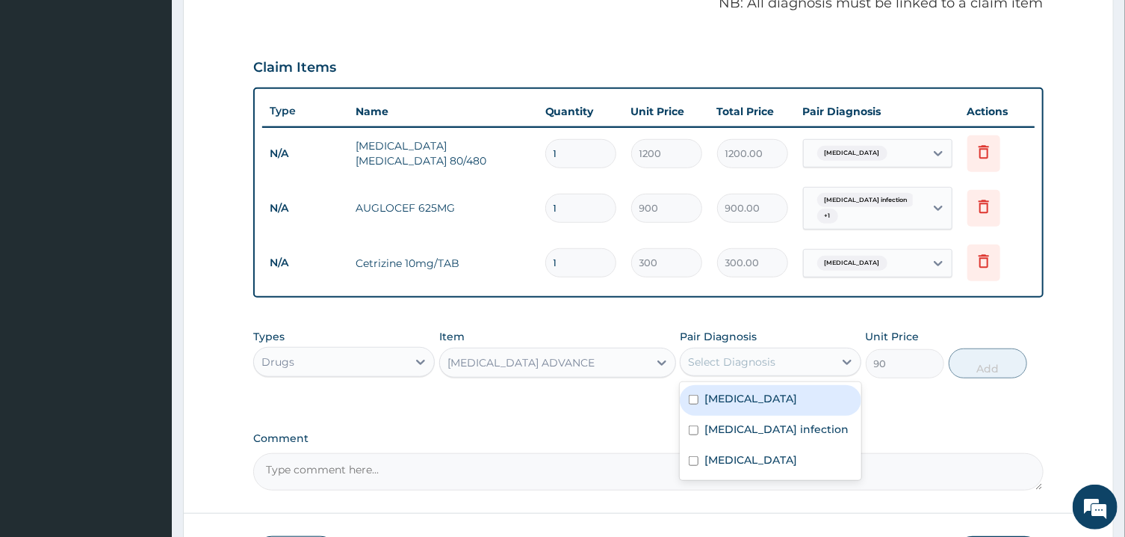
click at [758, 404] on div "Malaria" at bounding box center [771, 400] width 182 height 31
checkbox input "true"
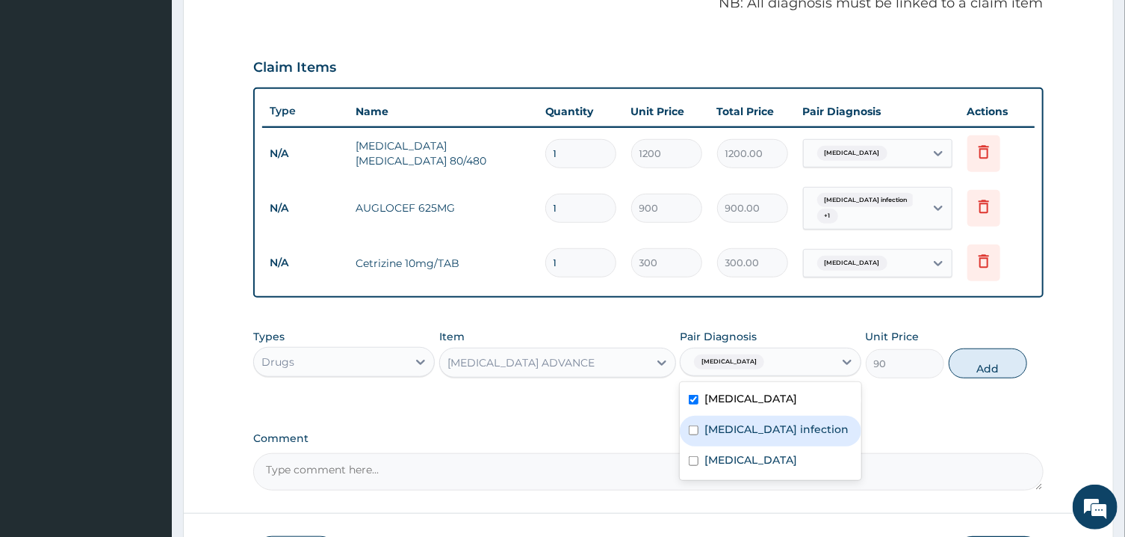
click at [772, 422] on label "Salmonella infection" at bounding box center [777, 428] width 144 height 15
checkbox input "true"
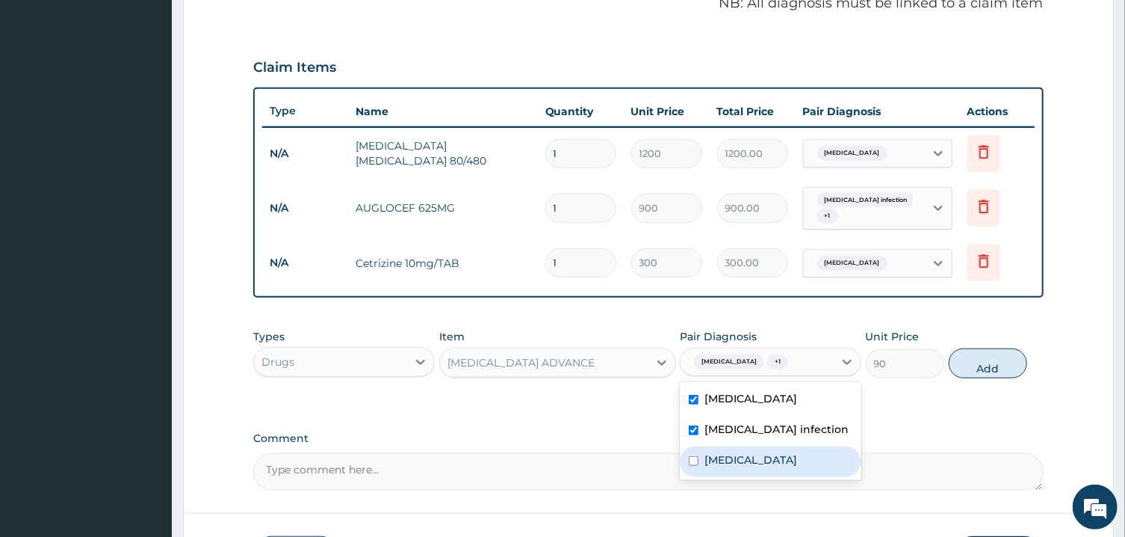
click at [762, 463] on div "Sepsis" at bounding box center [771, 461] width 182 height 31
checkbox input "true"
click at [995, 360] on button "Add" at bounding box center [988, 363] width 79 height 30
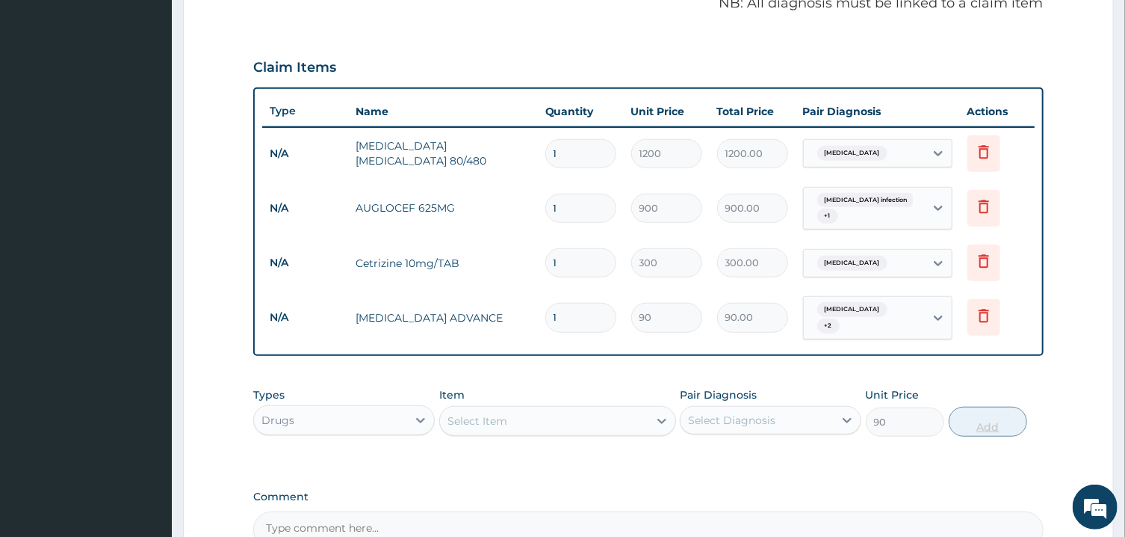
type input "0"
click at [525, 409] on div "Select Item" at bounding box center [544, 421] width 208 height 24
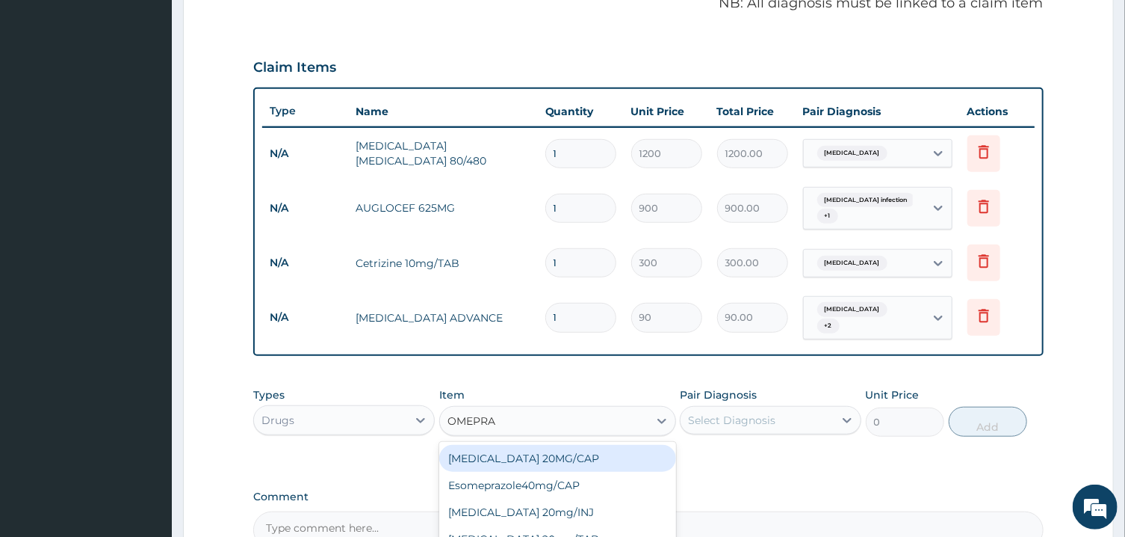
type input "OMEPRAZ"
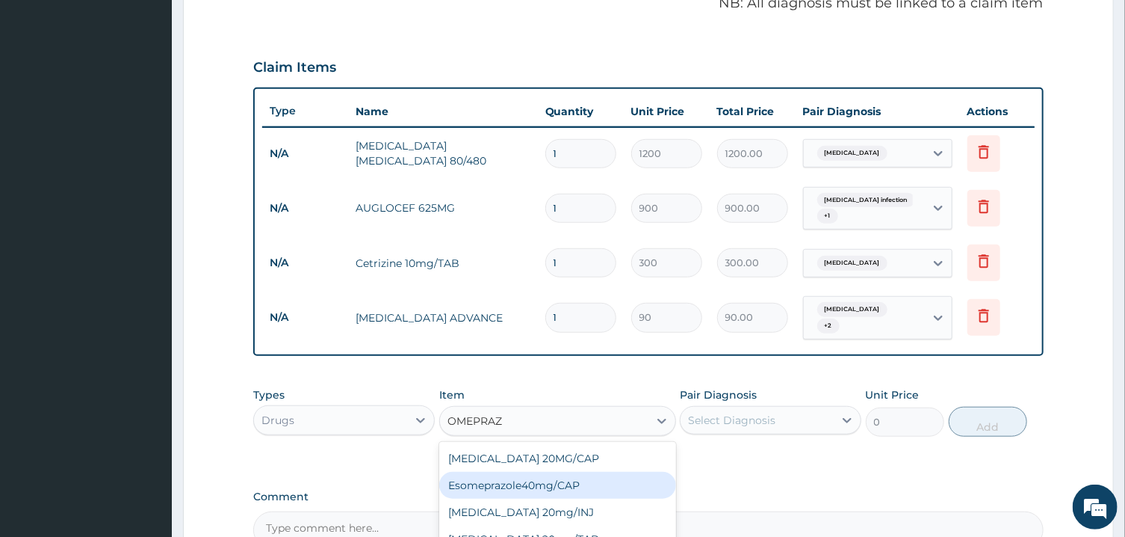
scroll to position [614, 0]
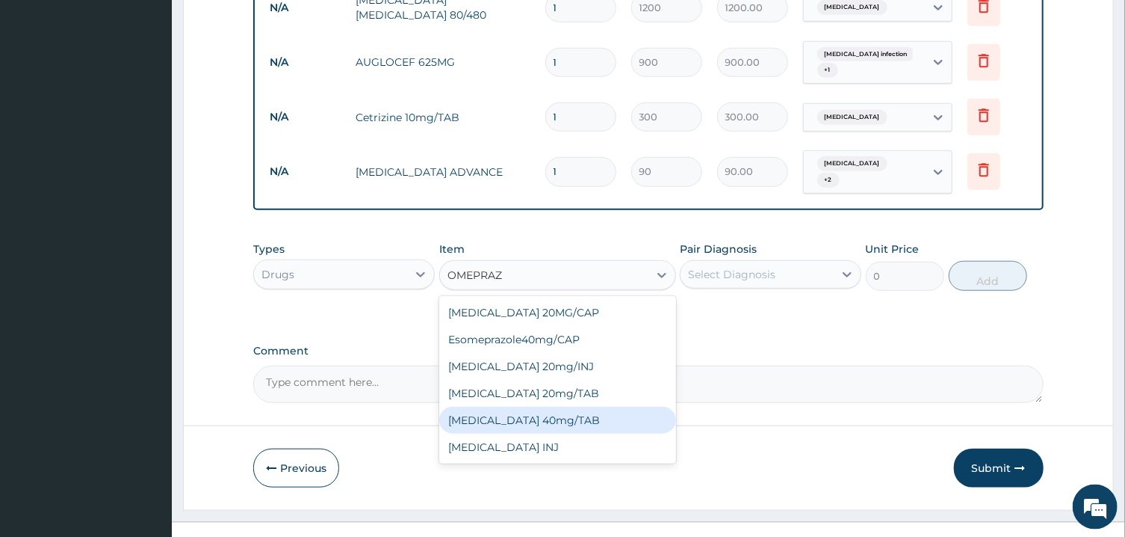
click at [606, 407] on div "OMEPRAZOLE 40mg/TAB" at bounding box center [557, 420] width 237 height 27
type input "150"
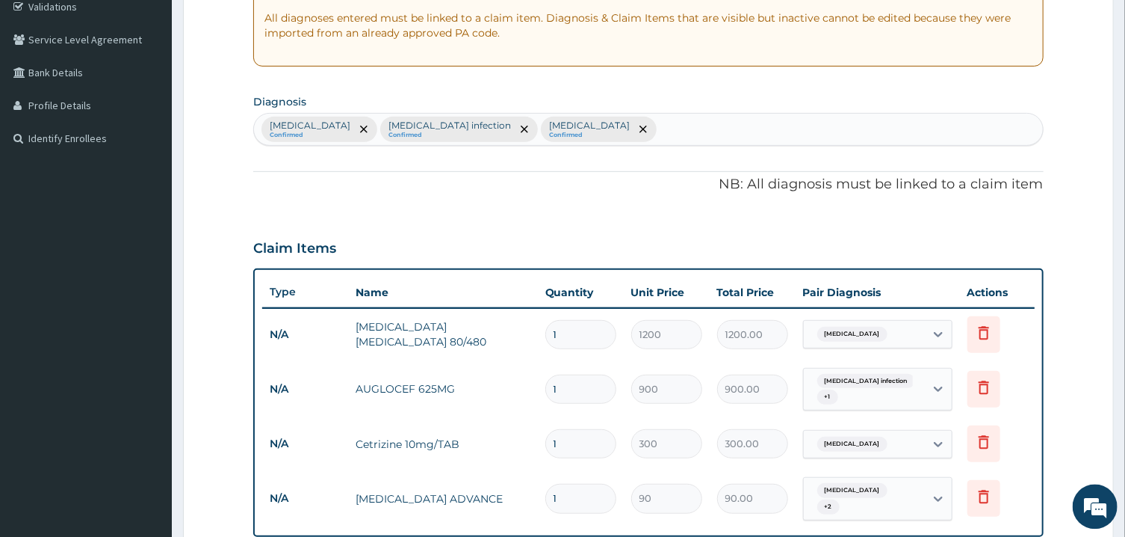
scroll to position [260, 0]
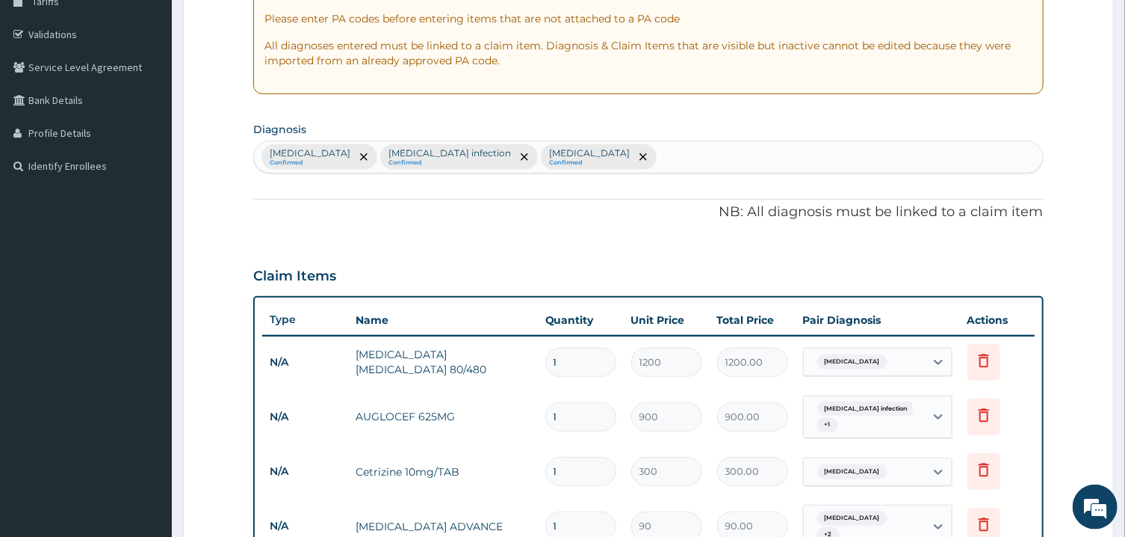
click at [878, 158] on div "Malaria Confirmed Salmonella infection Confirmed Sepsis Confirmed" at bounding box center [648, 156] width 788 height 31
type input "PEPTI"
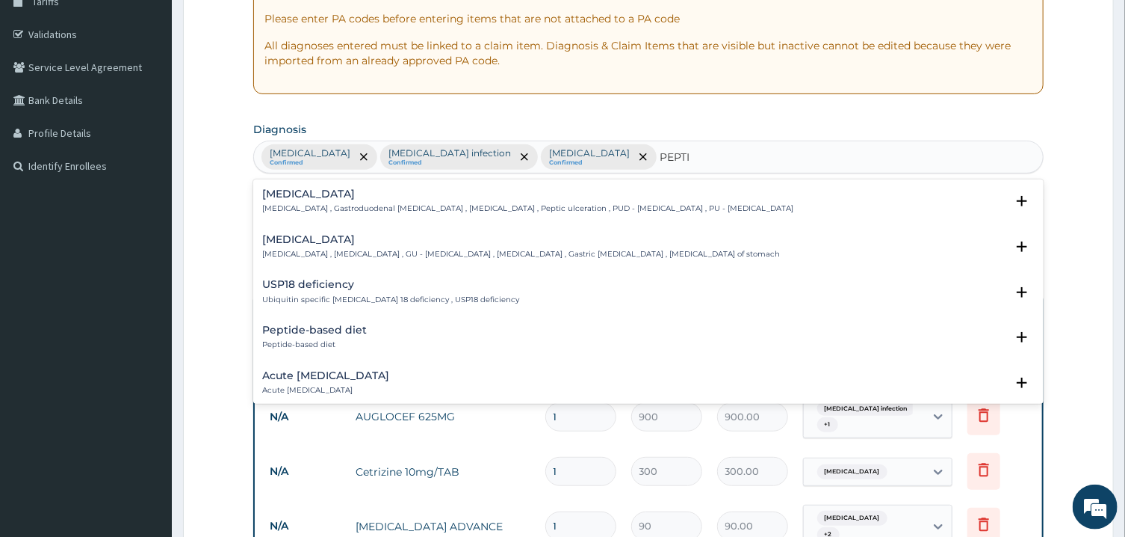
click at [489, 199] on h4 "Peptic ulcer" at bounding box center [527, 193] width 531 height 11
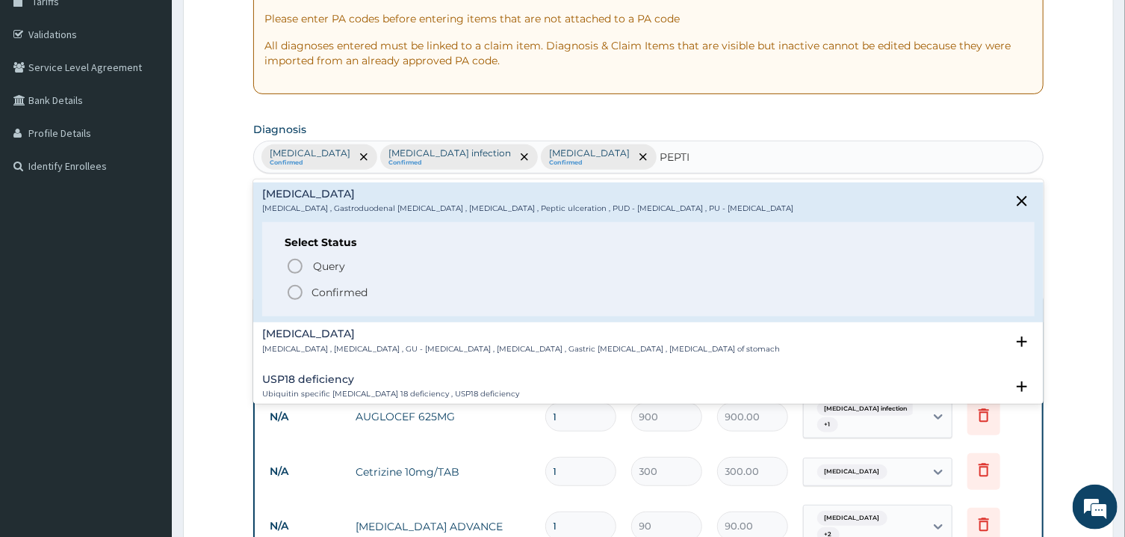
click at [291, 289] on icon "status option filled" at bounding box center [295, 292] width 18 height 18
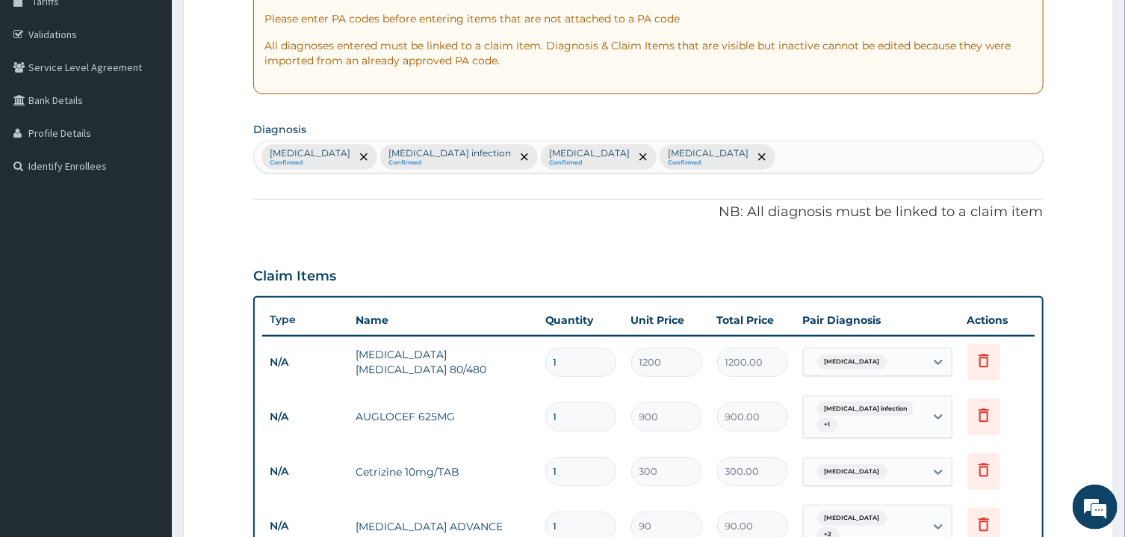
scroll to position [630, 0]
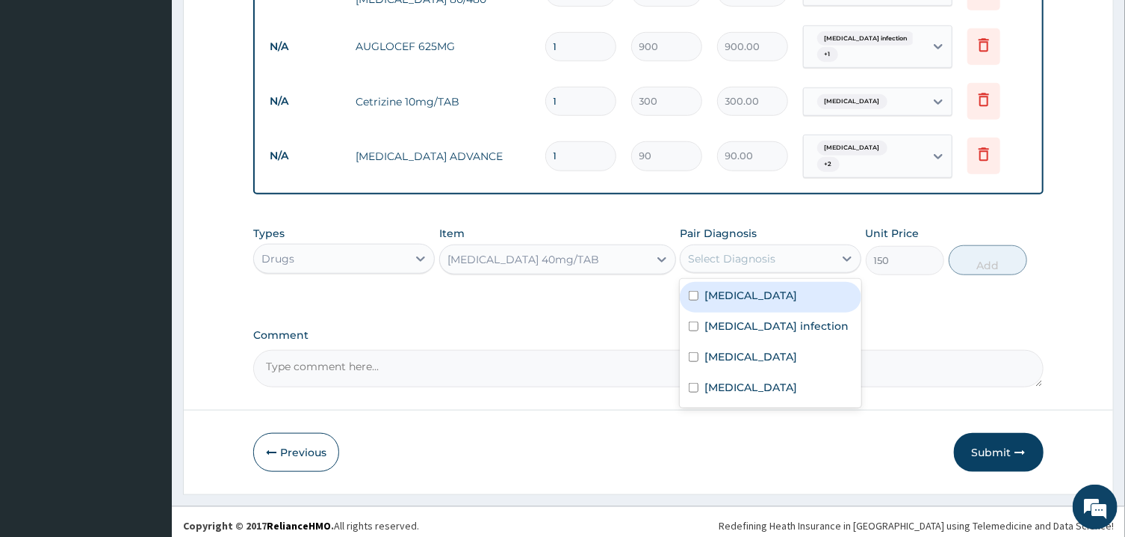
click at [755, 264] on div "Select Diagnosis" at bounding box center [771, 258] width 182 height 28
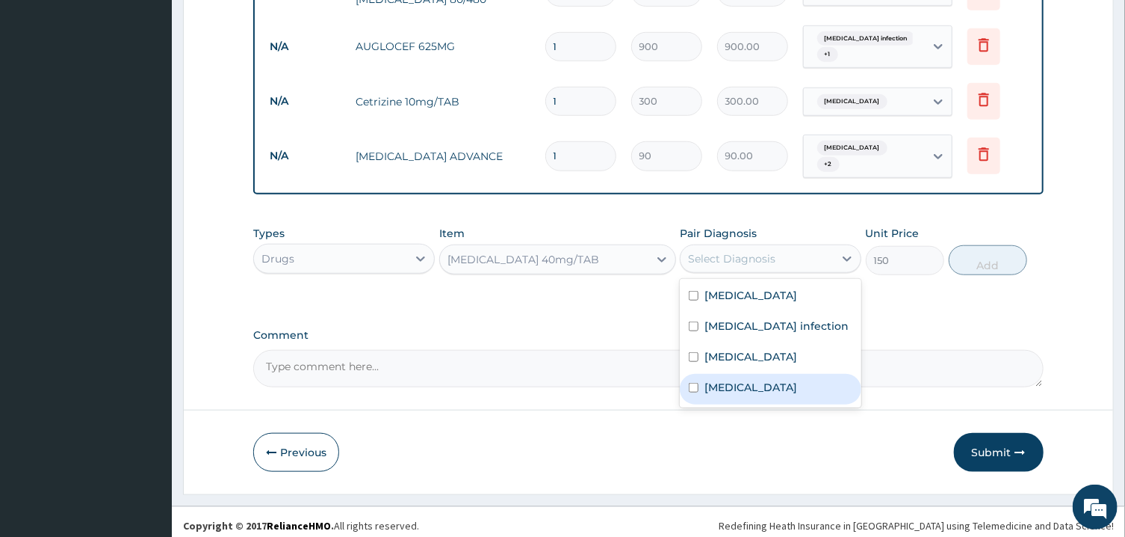
click at [760, 385] on label "Peptic ulcer" at bounding box center [751, 387] width 93 height 15
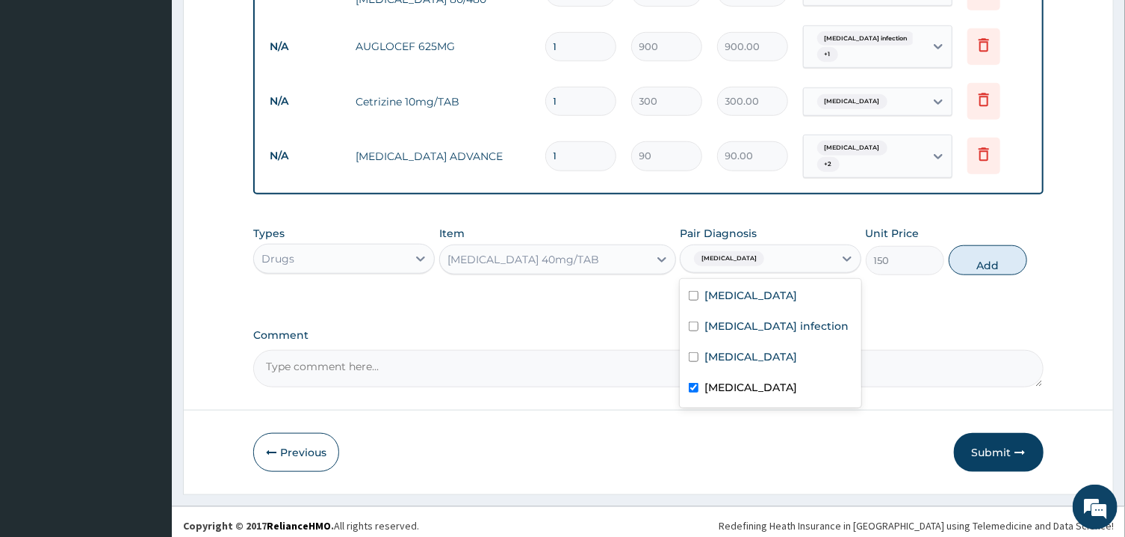
checkbox input "true"
click at [1014, 250] on button "Add" at bounding box center [988, 260] width 79 height 30
type input "0"
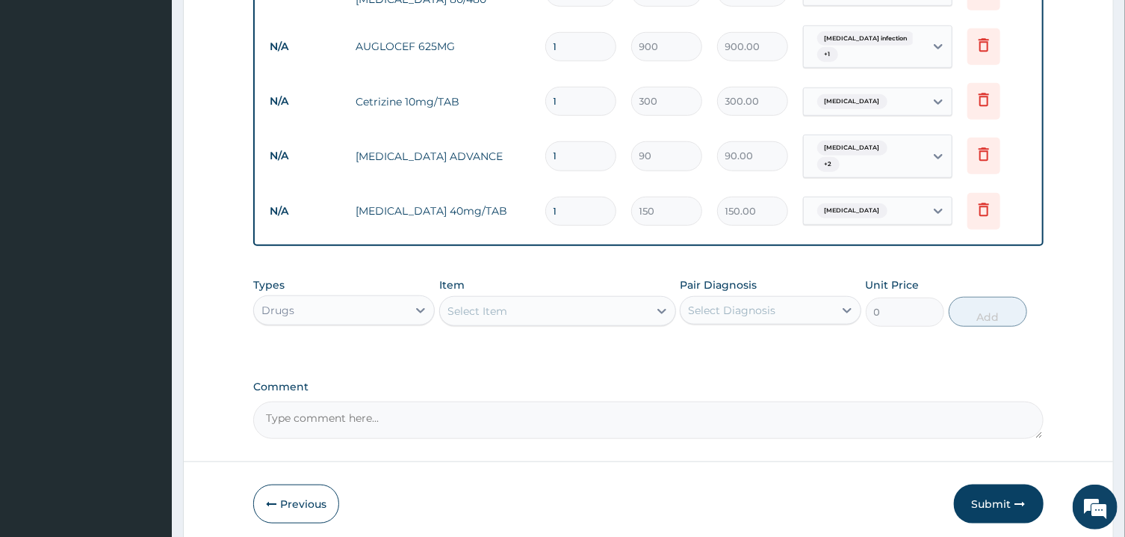
scroll to position [548, 0]
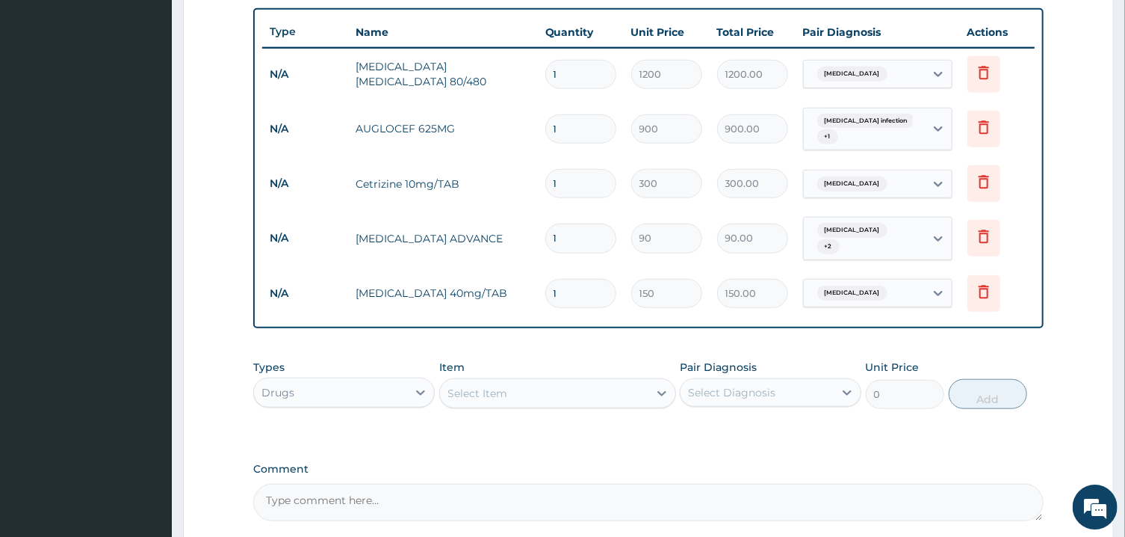
click at [578, 67] on input "1" at bounding box center [580, 74] width 71 height 29
type input "6"
type input "7200.00"
type input "6"
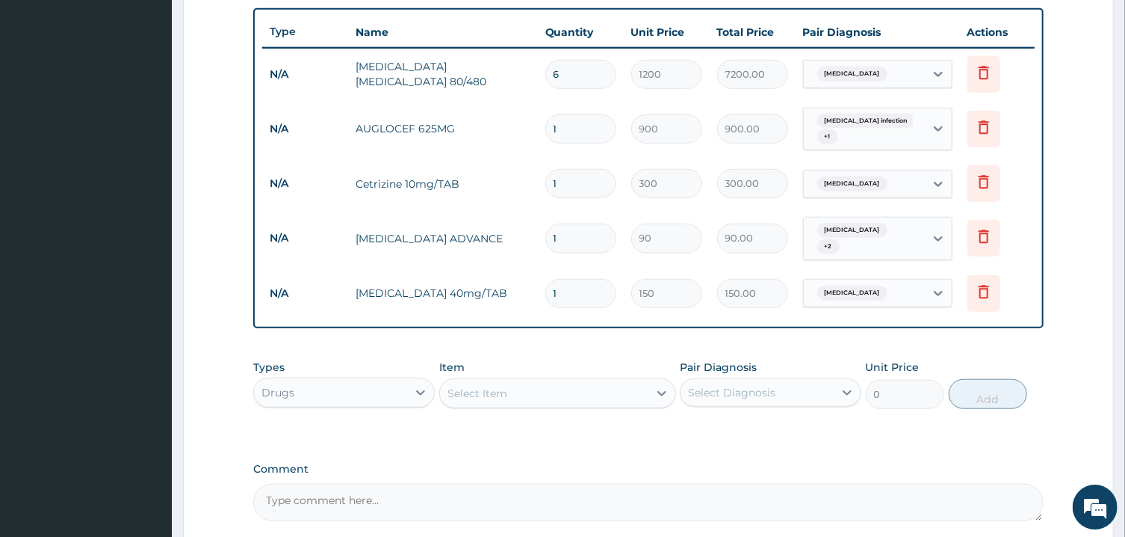
click at [576, 127] on input "1" at bounding box center [580, 128] width 71 height 29
type input "14"
type input "12600.00"
type input "14"
click at [564, 177] on input "1" at bounding box center [580, 183] width 71 height 29
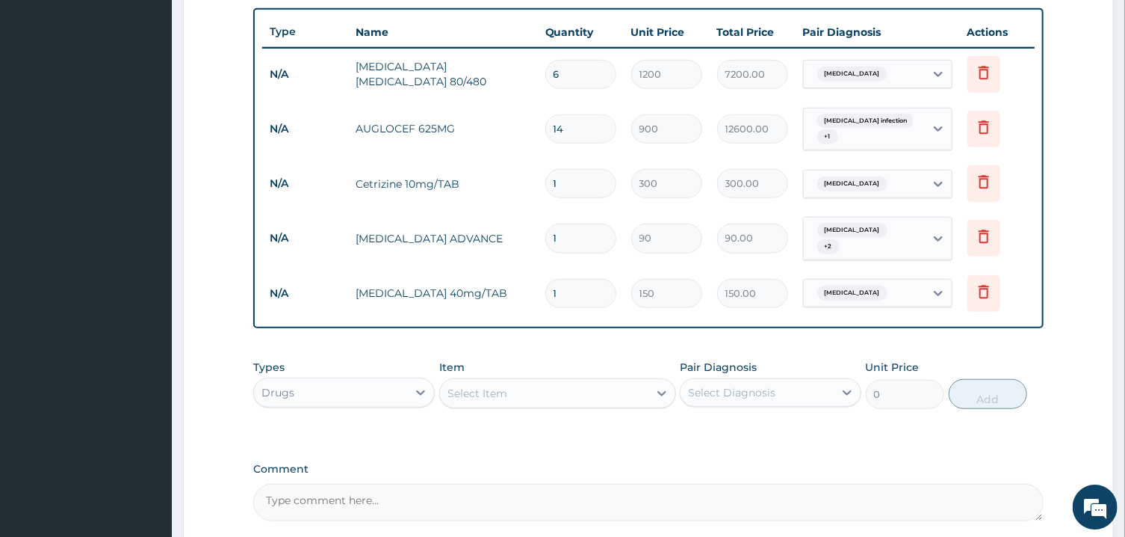
type input "10"
type input "3000.00"
type input "10"
click at [565, 227] on input "1" at bounding box center [580, 237] width 71 height 29
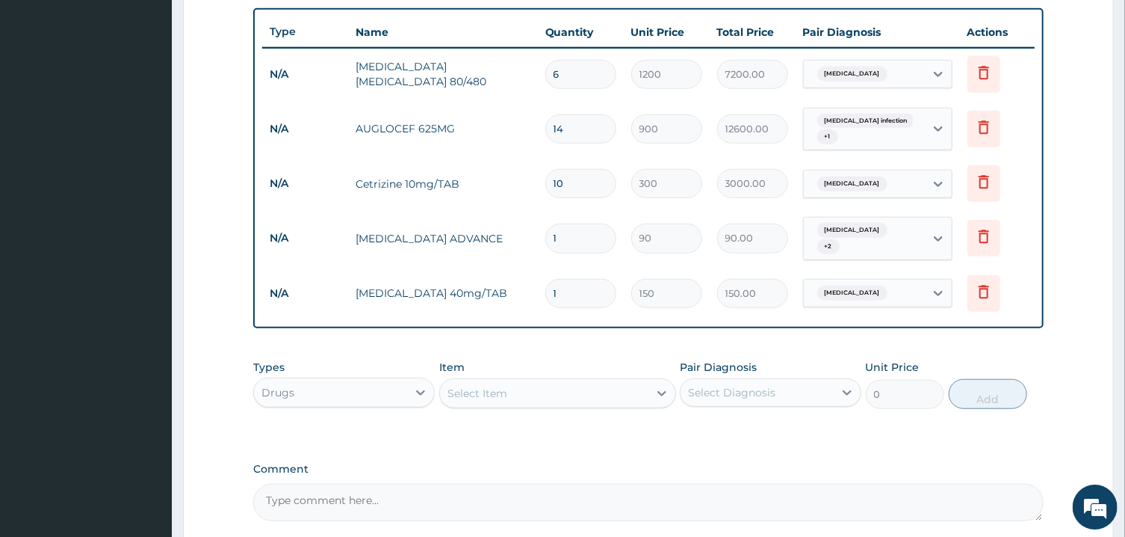
type input "3"
type input "270.00"
type input "30"
type input "2700.00"
type input "30"
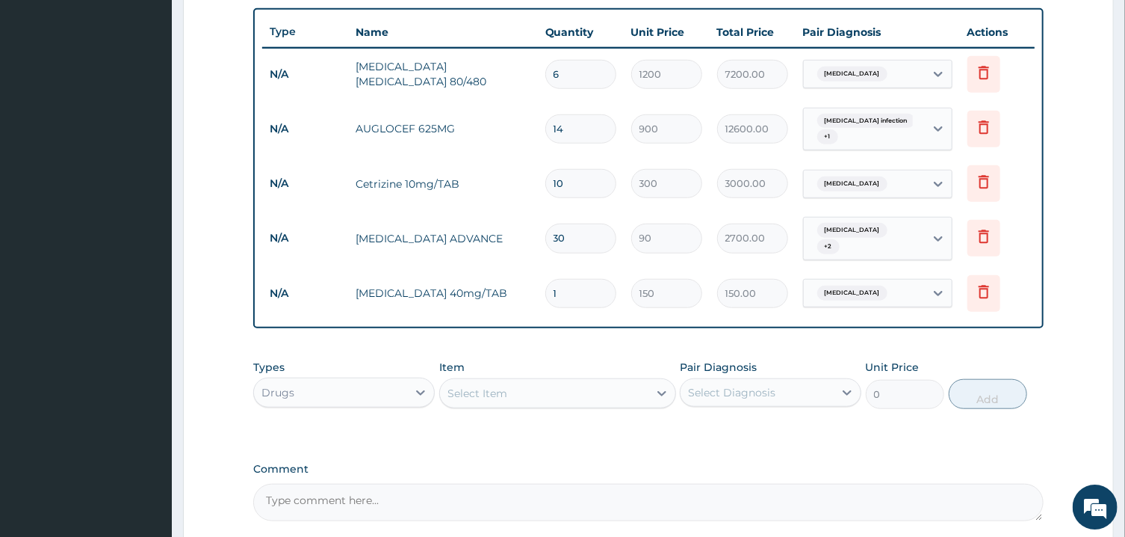
click at [569, 284] on input "1" at bounding box center [580, 293] width 71 height 29
type input "2"
type input "300.00"
type input "28"
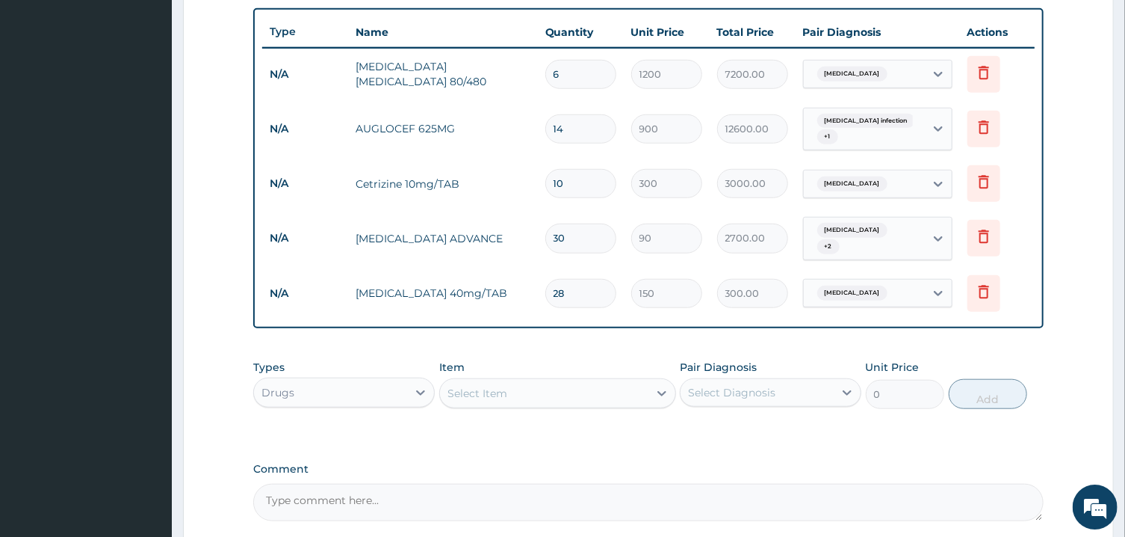
type input "4200.00"
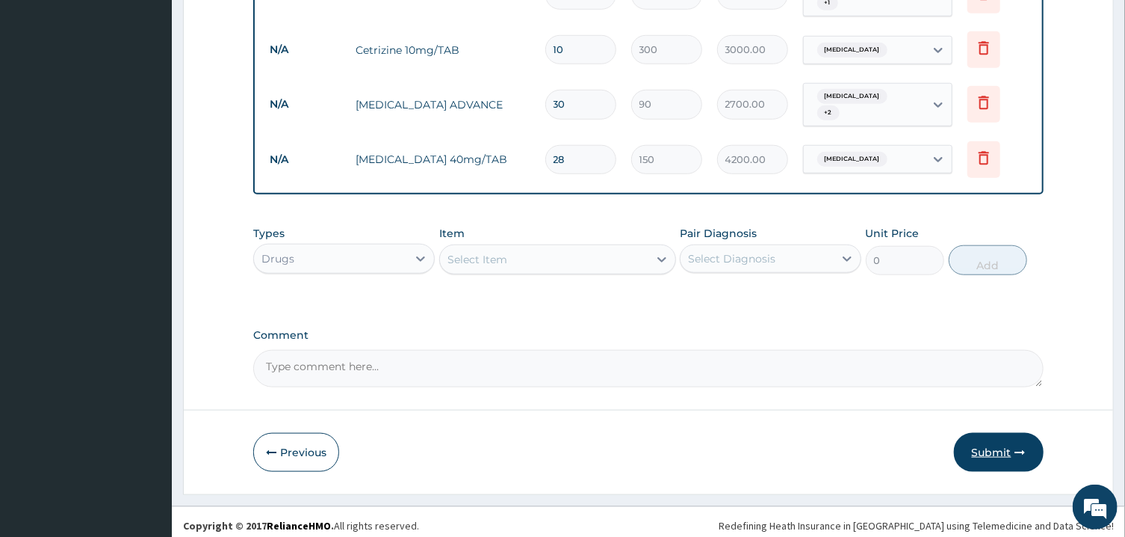
type input "28"
click at [1024, 449] on icon "button" at bounding box center [1021, 452] width 10 height 10
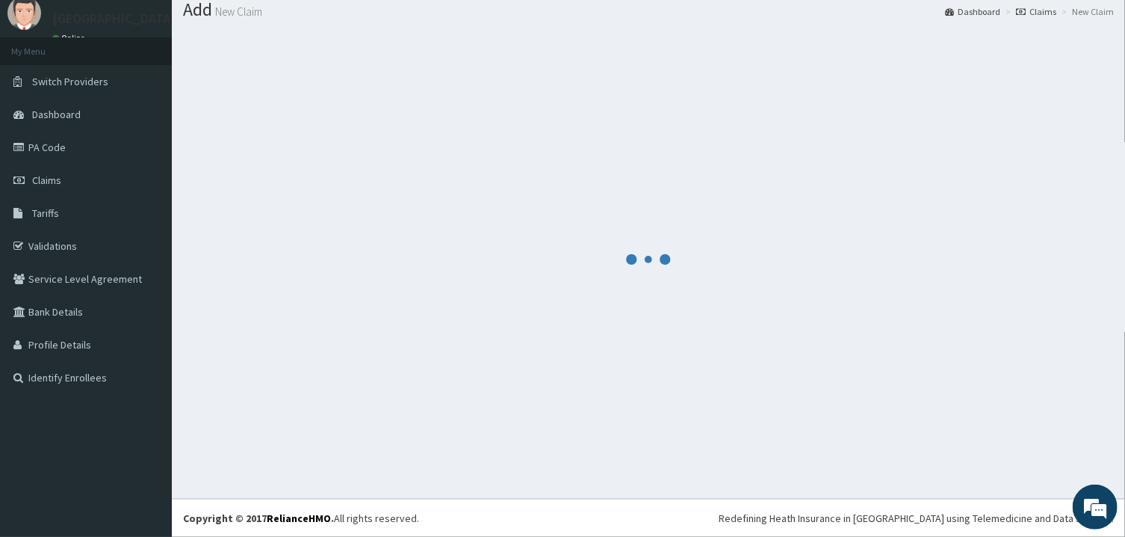
scroll to position [48, 0]
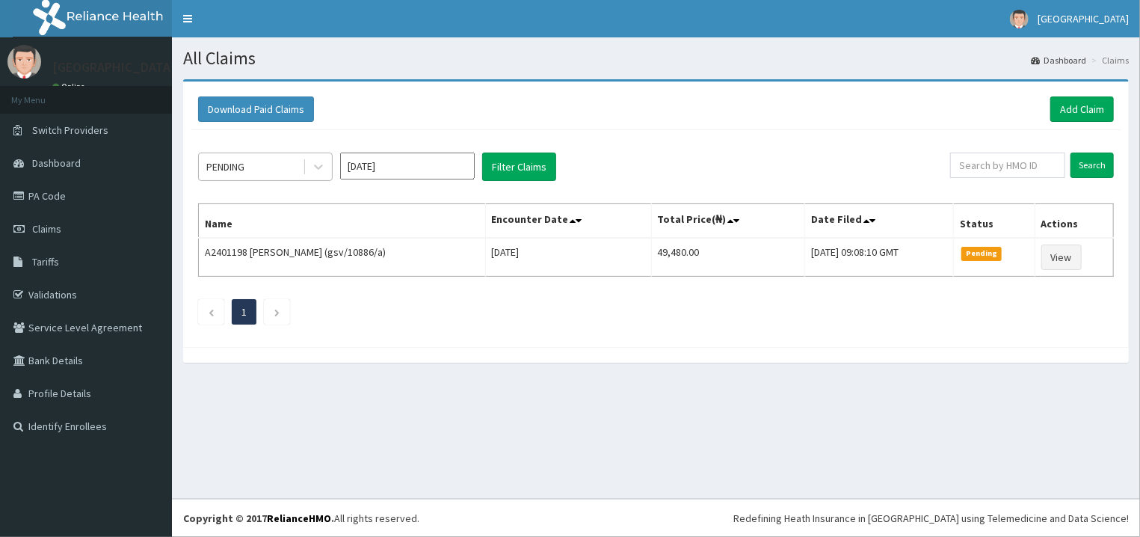
click at [305, 171] on span at bounding box center [304, 166] width 1 height 15
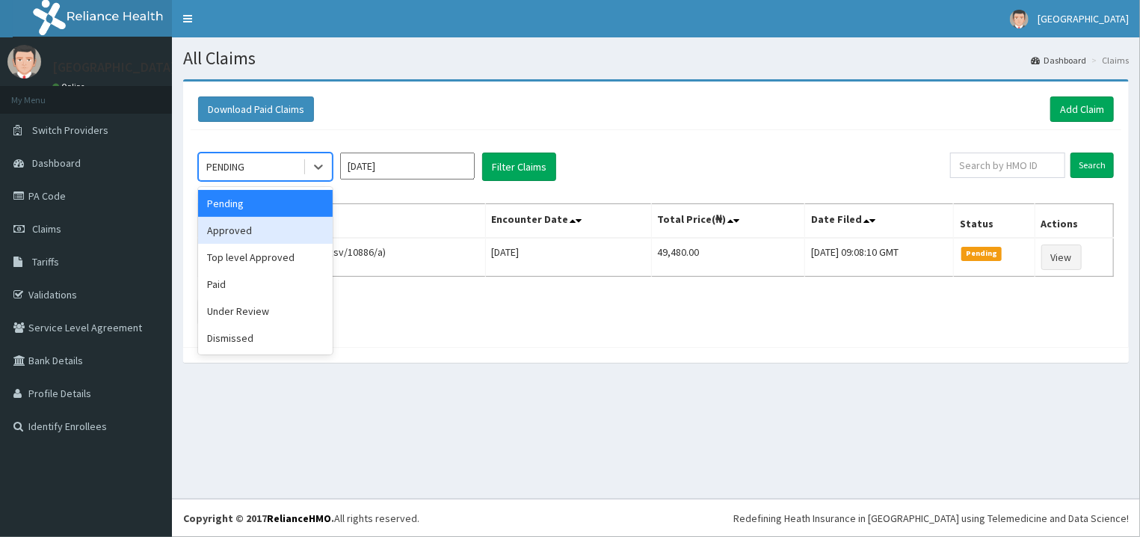
click at [306, 222] on div "Approved" at bounding box center [265, 230] width 135 height 27
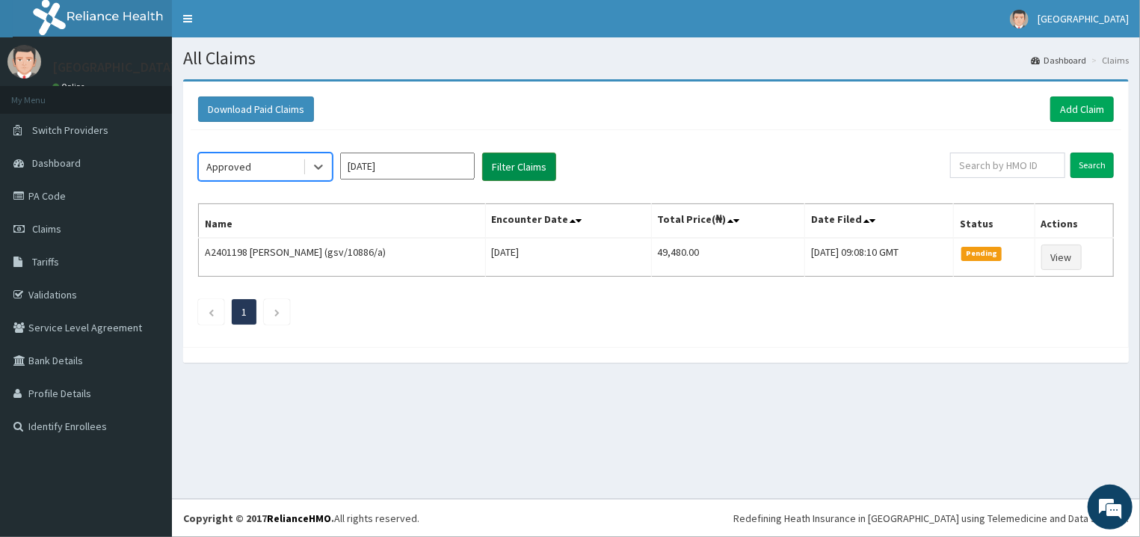
click at [516, 170] on button "Filter Claims" at bounding box center [519, 166] width 74 height 28
